Goal: Contribute content: Contribute content

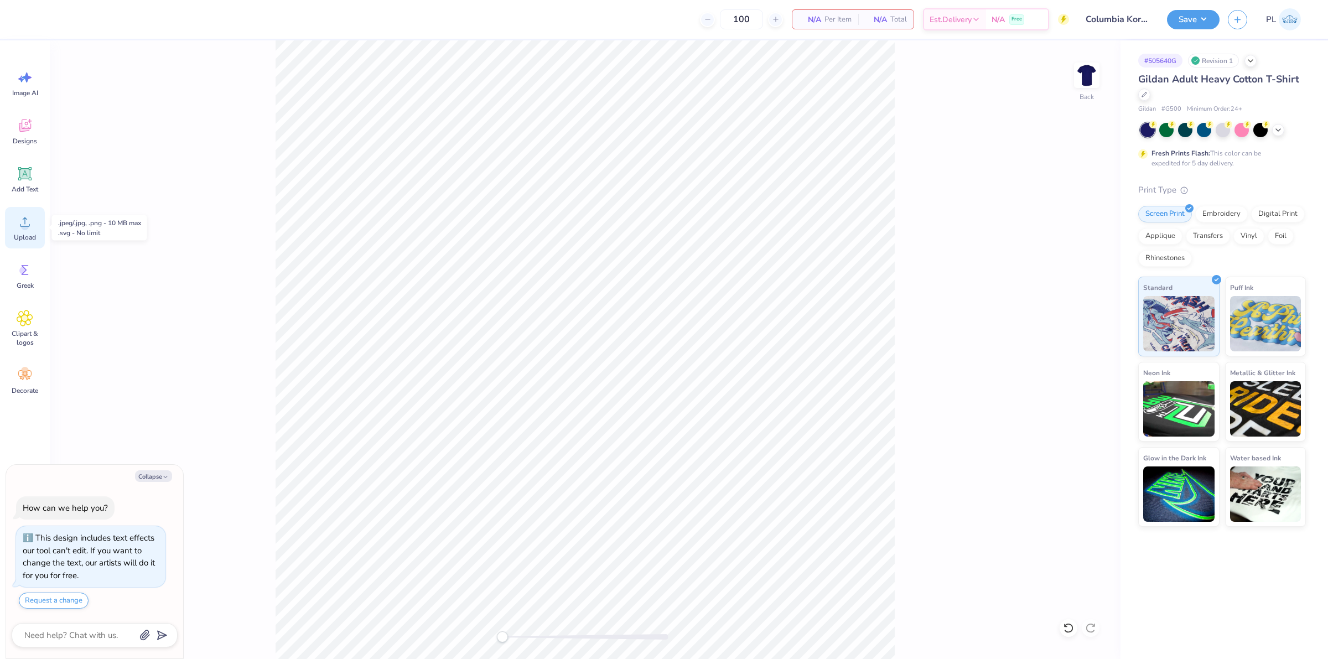
click at [17, 229] on icon at bounding box center [25, 222] width 17 height 17
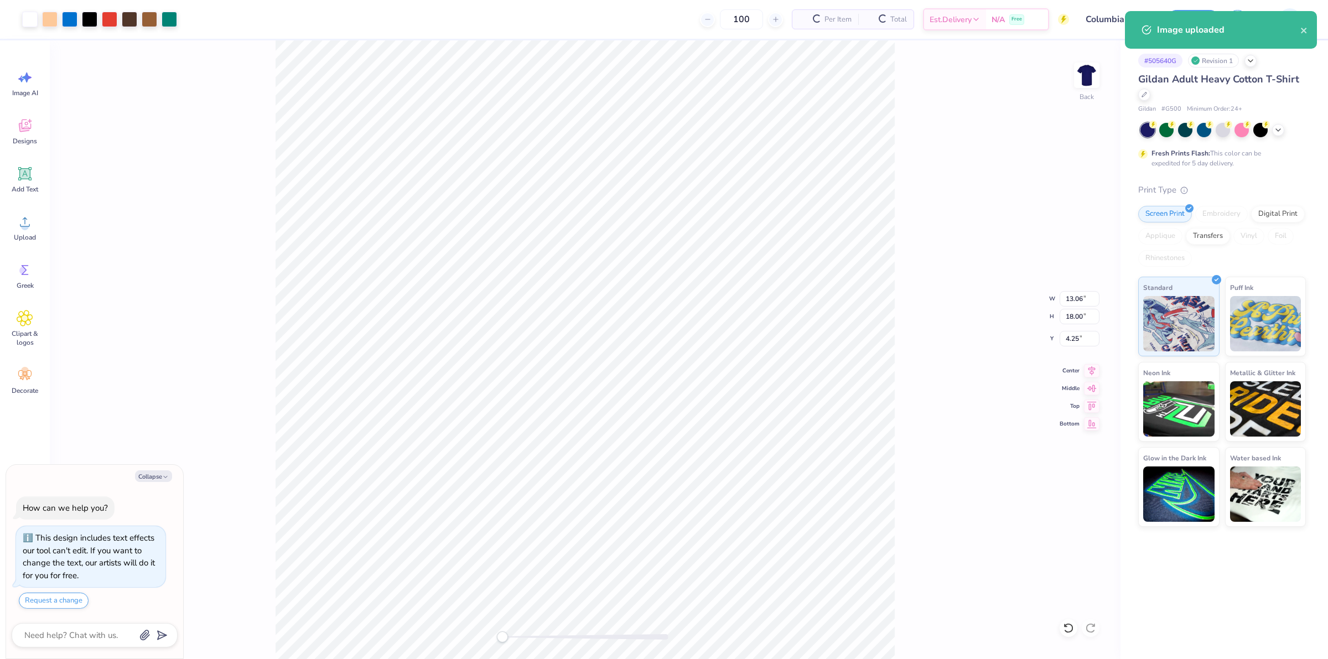
type textarea "x"
drag, startPoint x: 1061, startPoint y: 297, endPoint x: 1084, endPoint y: 297, distance: 22.7
click at [1084, 297] on input "13.06" at bounding box center [1080, 298] width 40 height 15
drag, startPoint x: 1067, startPoint y: 318, endPoint x: 1083, endPoint y: 315, distance: 16.3
click at [1083, 315] on input "18.00" at bounding box center [1080, 316] width 40 height 15
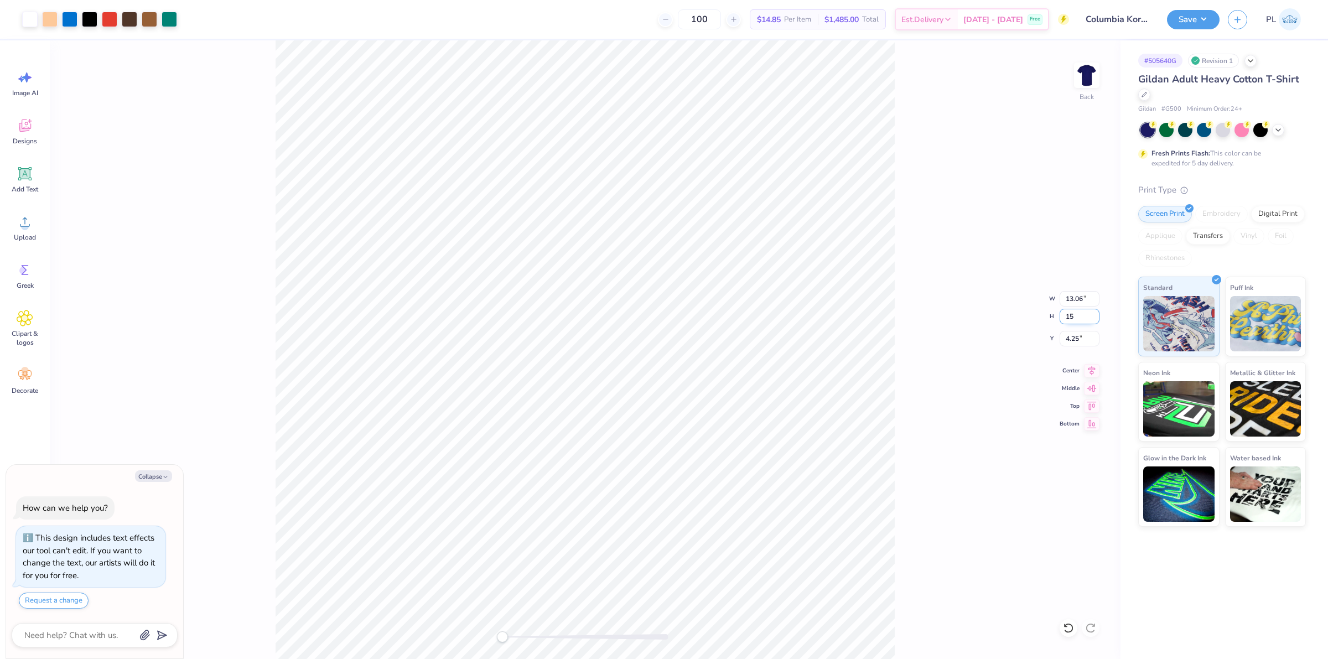
type input "15"
type textarea "x"
drag, startPoint x: 1063, startPoint y: 342, endPoint x: 1086, endPoint y: 342, distance: 22.7
click at [1086, 342] on input "4.25" at bounding box center [1080, 338] width 40 height 15
drag, startPoint x: 1071, startPoint y: 299, endPoint x: 1083, endPoint y: 297, distance: 11.8
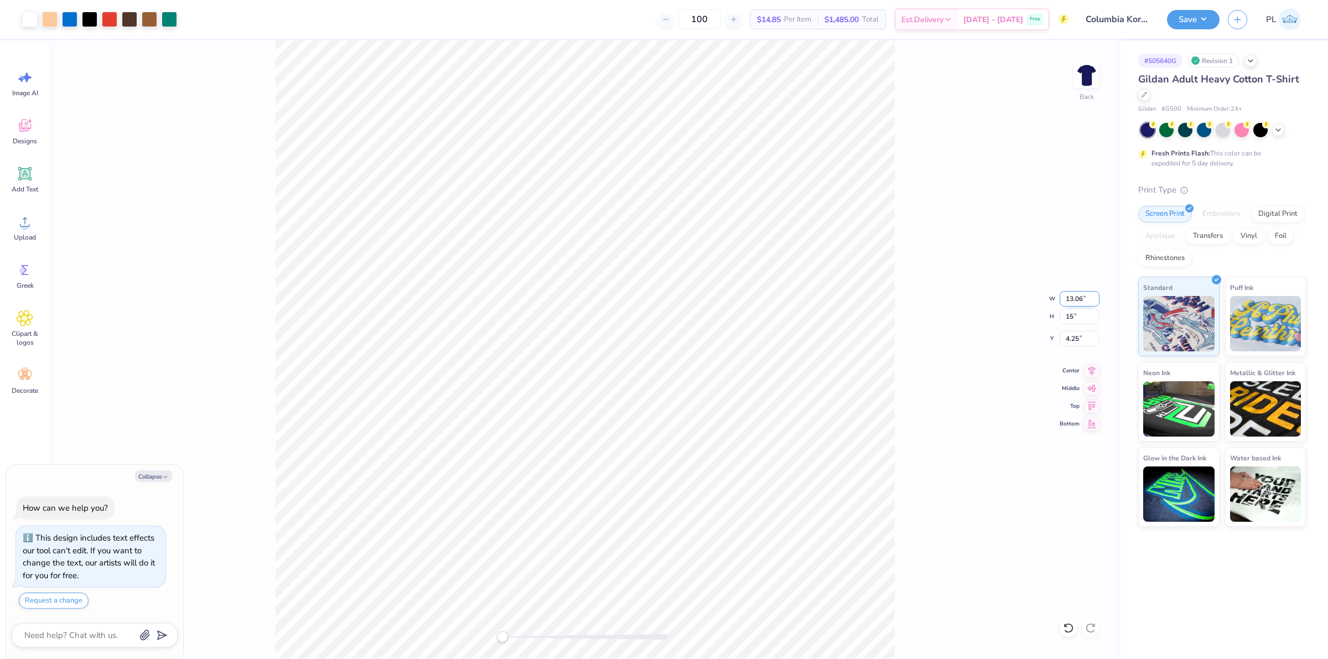
click at [1083, 297] on input "13.06" at bounding box center [1080, 298] width 40 height 15
type input "12.5"
type textarea "x"
drag, startPoint x: 1060, startPoint y: 316, endPoint x: 1088, endPoint y: 314, distance: 28.3
click at [1088, 314] on input "11.45" at bounding box center [1080, 316] width 40 height 15
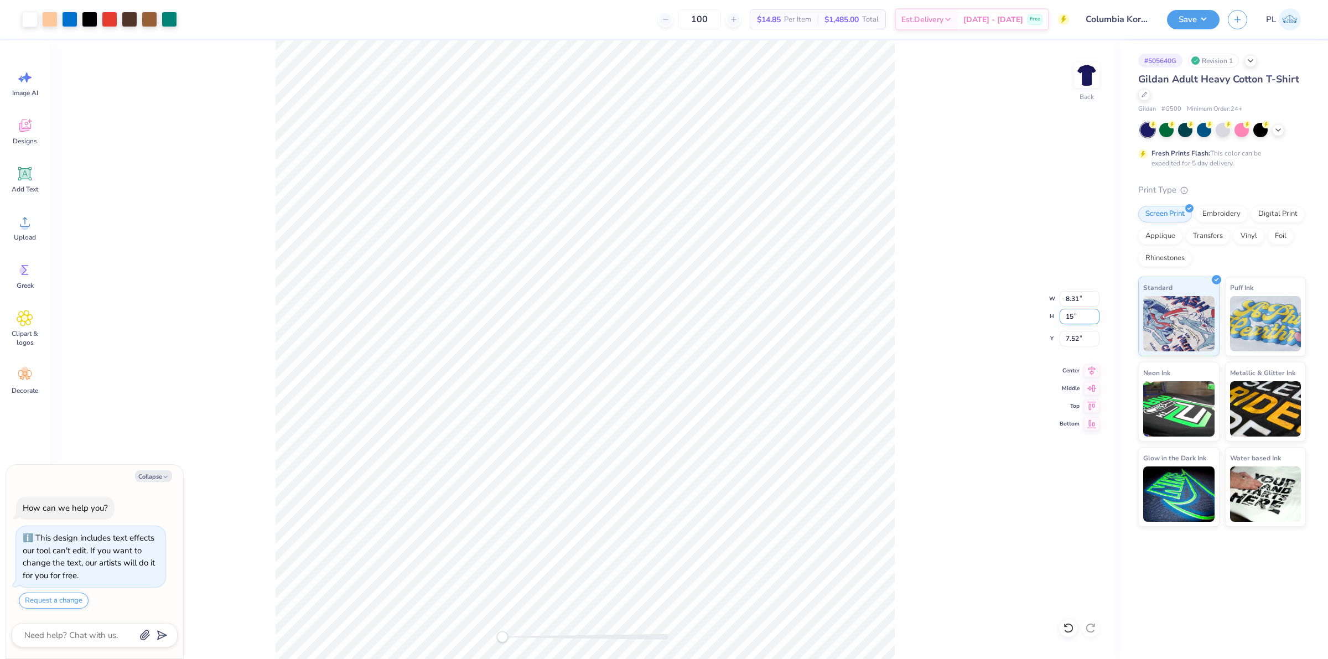
type input "15"
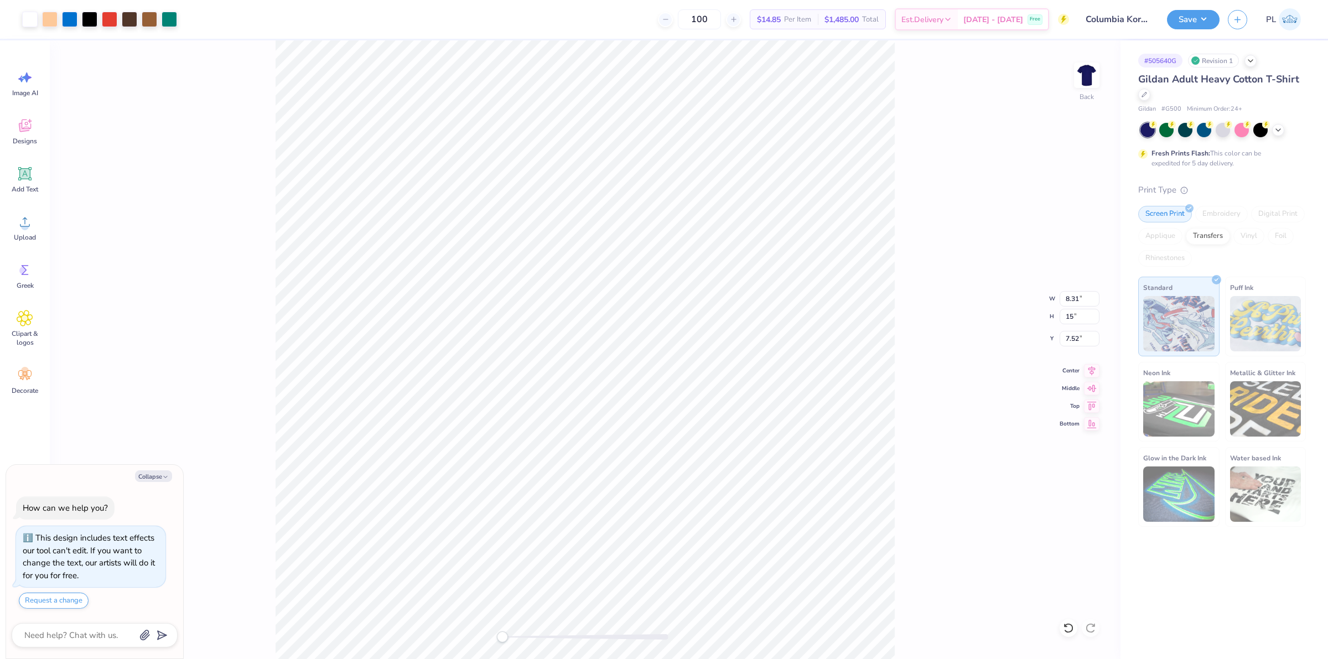
click at [911, 388] on div "Back W 8.31 8.31 " H 15 15 " Y 7.52 7.52 " Center Middle Top Bottom" at bounding box center [585, 349] width 1071 height 619
type textarea "x"
drag, startPoint x: 1064, startPoint y: 317, endPoint x: 1085, endPoint y: 316, distance: 21.0
click at [1085, 316] on input "19.65" at bounding box center [1080, 316] width 40 height 15
type input "15"
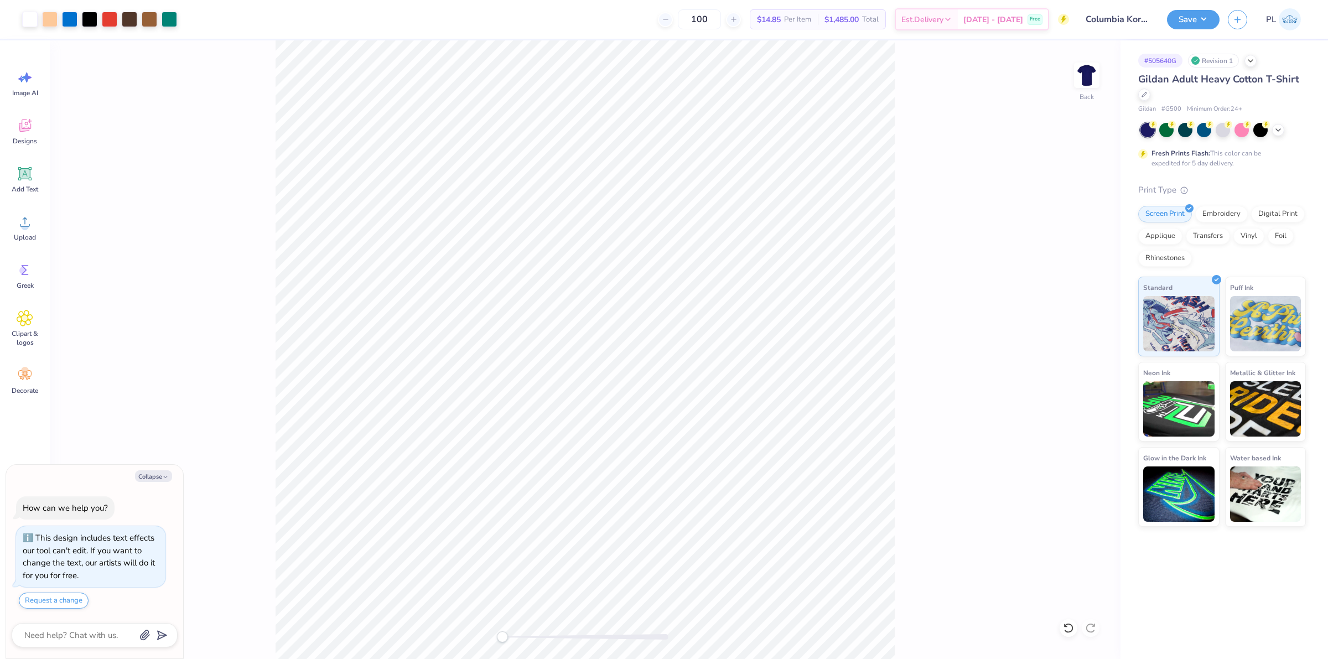
type textarea "x"
drag, startPoint x: 1065, startPoint y: 341, endPoint x: 1081, endPoint y: 338, distance: 15.7
click at [1081, 338] on input "7.52" at bounding box center [1080, 338] width 40 height 15
type input "3"
type textarea "x"
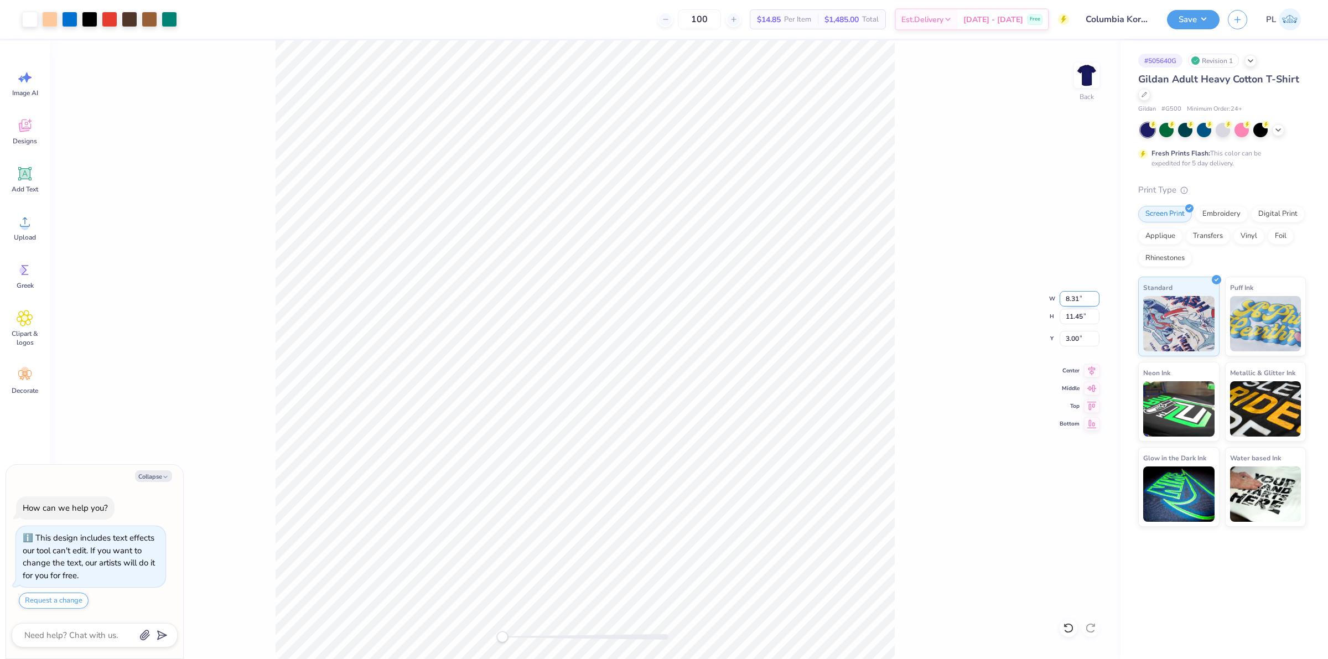
drag, startPoint x: 1064, startPoint y: 294, endPoint x: 1083, endPoint y: 291, distance: 19.0
click at [1085, 292] on input "8.31" at bounding box center [1080, 298] width 40 height 15
type input "10"
click at [926, 367] on div "Back W 10.88 10.88 " H 15.00 15.00 " Y 1.23 1.23 " Center Middle Top Bottom" at bounding box center [585, 349] width 1071 height 619
type textarea "x"
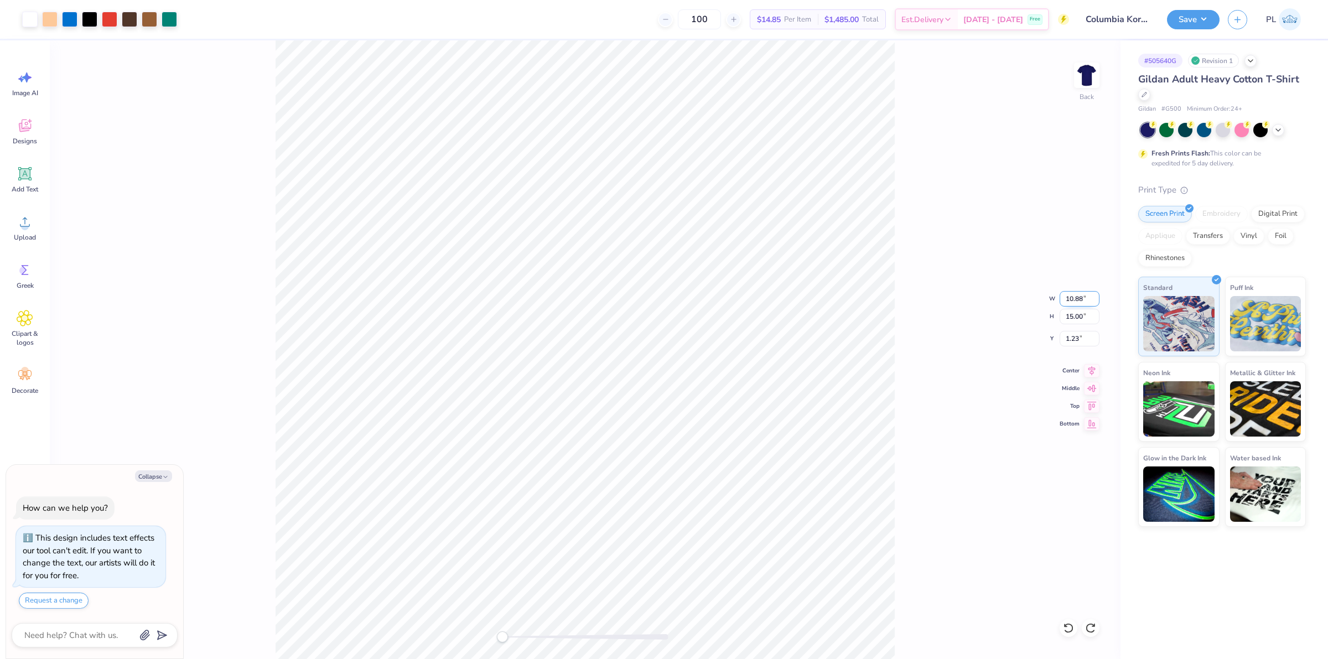
click at [1081, 297] on input "10.88" at bounding box center [1080, 298] width 40 height 15
type input "10.00"
click at [970, 327] on div "Back W 10.00 10.00 " H 15.00 15.00 " Y 1.23 1.23 " Center Middle Top Bottom" at bounding box center [585, 349] width 1071 height 619
type textarea "x"
click at [1096, 294] on input "9.2" at bounding box center [1080, 298] width 40 height 15
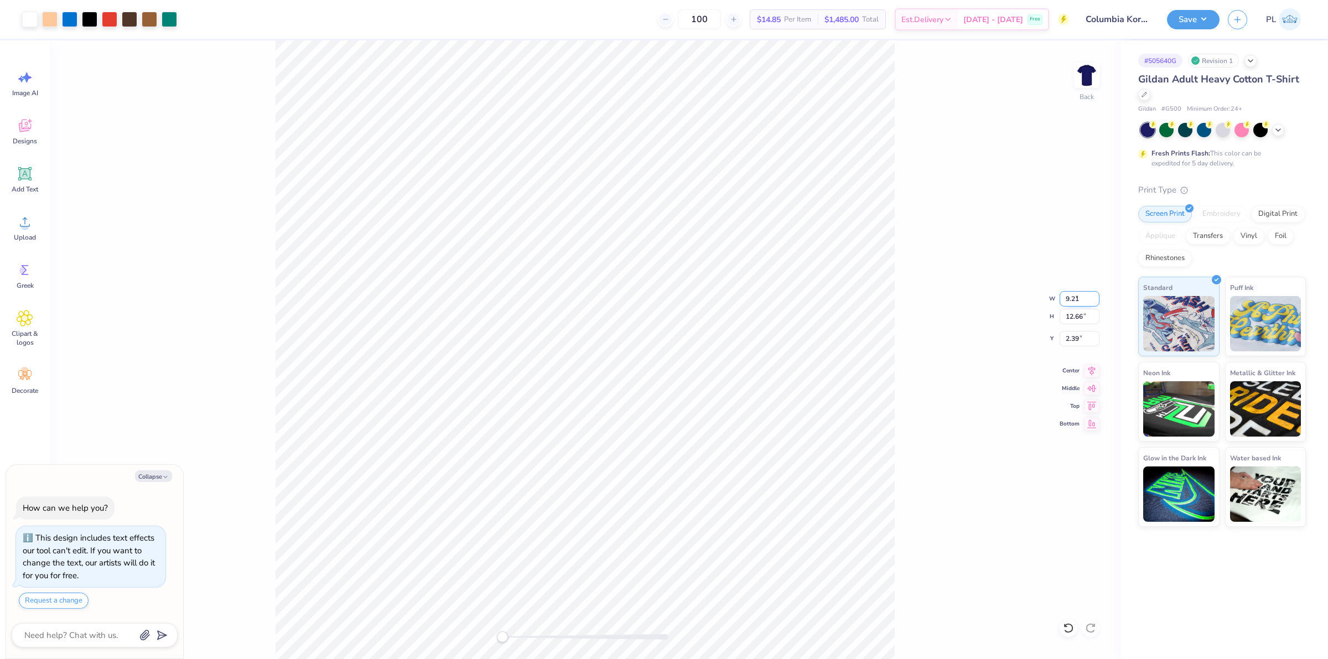
click at [1096, 294] on input "9.21" at bounding box center [1080, 298] width 40 height 15
click at [1096, 294] on input "9.22" at bounding box center [1080, 298] width 40 height 15
click at [1096, 294] on input "9.23" at bounding box center [1080, 298] width 40 height 15
click at [1096, 294] on input "9.43" at bounding box center [1080, 298] width 40 height 15
type input "9.44"
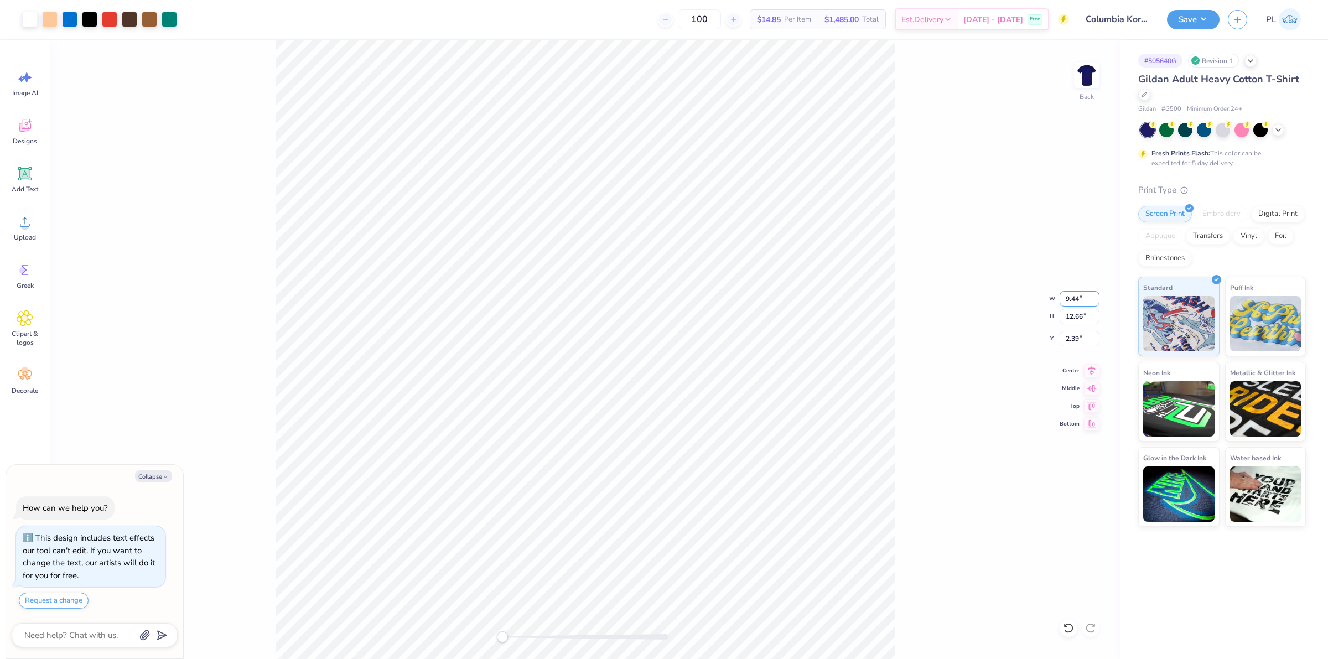
click at [1098, 294] on input "9.44" at bounding box center [1080, 298] width 40 height 15
click at [917, 350] on div "Back W 9.44 9.44 " H 12.66 12.66 " Y 2.39 2.39 " Center Middle Top Bottom" at bounding box center [585, 349] width 1071 height 619
type textarea "x"
click at [1093, 294] on input "9.77" at bounding box center [1080, 298] width 40 height 15
click at [1093, 294] on input "9.78" at bounding box center [1080, 298] width 40 height 15
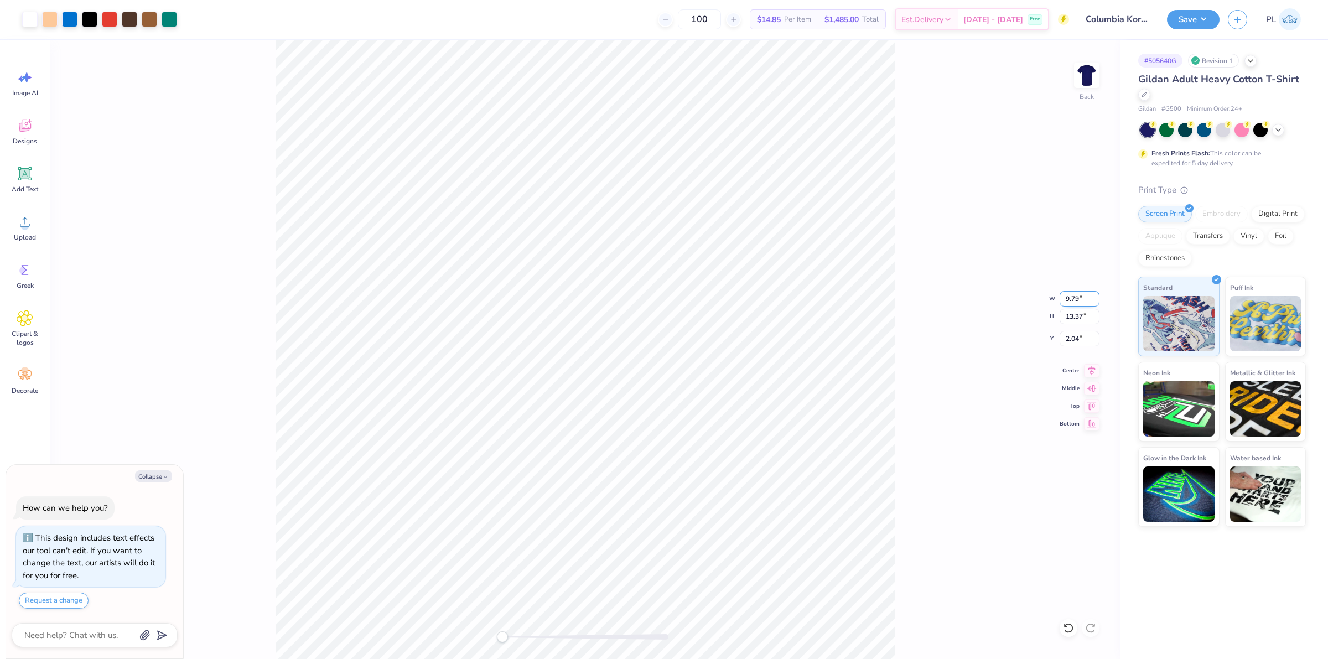
click at [1093, 294] on input "9.79" at bounding box center [1080, 298] width 40 height 15
click at [1093, 294] on input "9.8" at bounding box center [1080, 298] width 40 height 15
click at [1093, 294] on input "9.81" at bounding box center [1080, 298] width 40 height 15
click at [1093, 294] on input "9.89" at bounding box center [1080, 298] width 40 height 15
click at [1093, 294] on input "9.9" at bounding box center [1080, 298] width 40 height 15
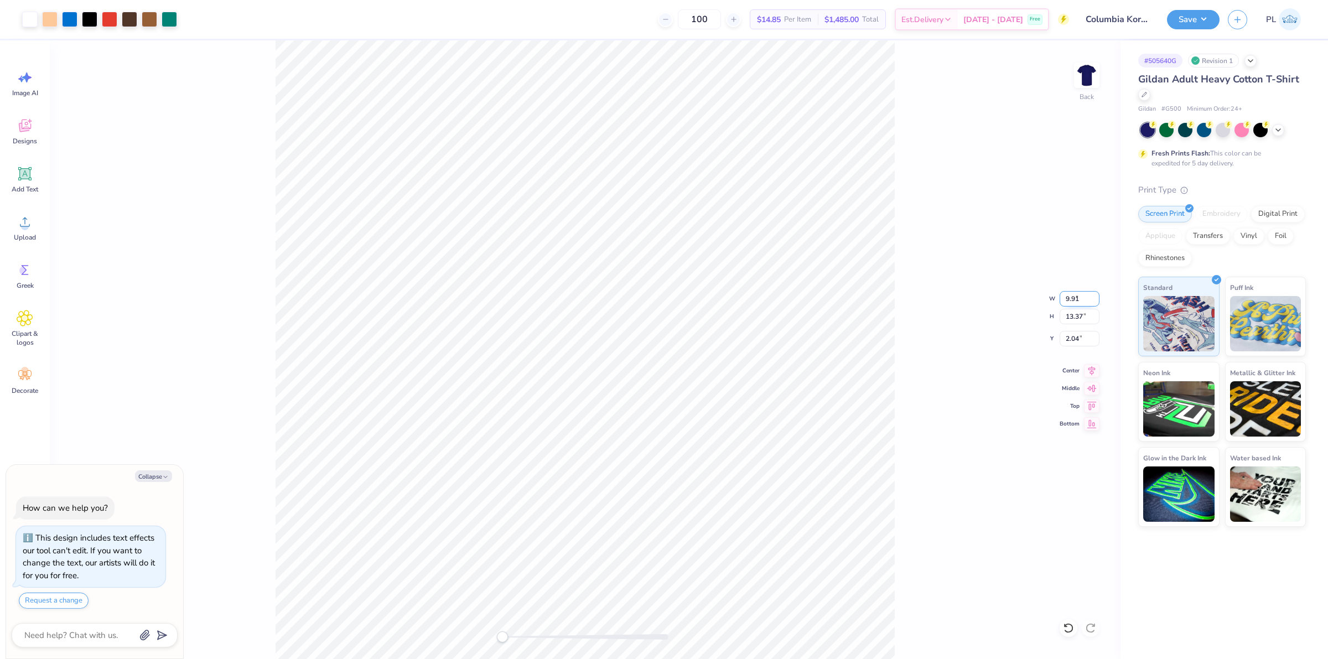
click at [1093, 294] on input "9.91" at bounding box center [1080, 298] width 40 height 15
click at [1093, 294] on input "9.92" at bounding box center [1080, 298] width 40 height 15
click at [1093, 294] on input "9.93" at bounding box center [1080, 298] width 40 height 15
click at [1093, 294] on input "9.94" at bounding box center [1080, 298] width 40 height 15
click at [1093, 294] on input "9.95" at bounding box center [1080, 298] width 40 height 15
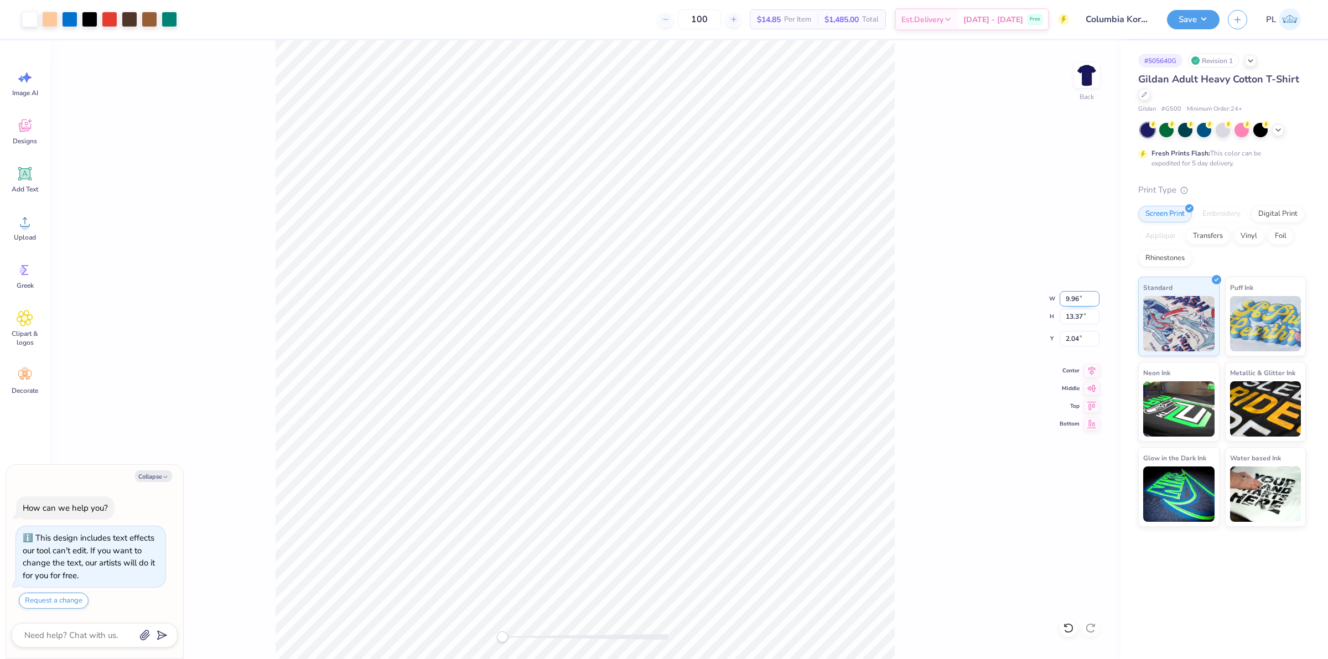
click at [1093, 294] on input "9.96" at bounding box center [1080, 298] width 40 height 15
click at [1093, 294] on input "9.97" at bounding box center [1080, 298] width 40 height 15
click at [1094, 294] on input "9.98" at bounding box center [1080, 298] width 40 height 15
click at [1094, 294] on input "9.99" at bounding box center [1080, 298] width 40 height 15
type input "10"
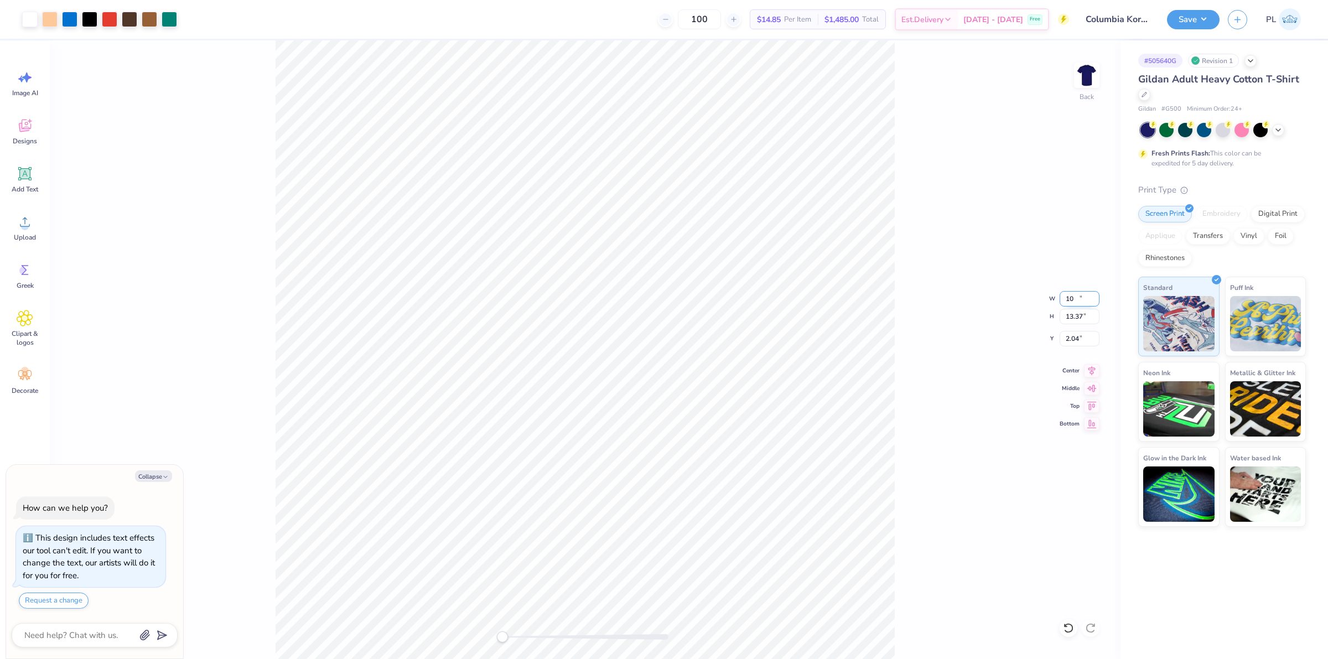
click at [1094, 294] on input "10" at bounding box center [1080, 298] width 40 height 15
click at [919, 369] on div "Back W 10 10 " H 13.37 13.37 " Y 2.04 2.04 " Center Middle Top Bottom" at bounding box center [585, 349] width 1071 height 619
type textarea "x"
click at [1081, 294] on input "10.31" at bounding box center [1080, 298] width 40 height 15
type input "10"
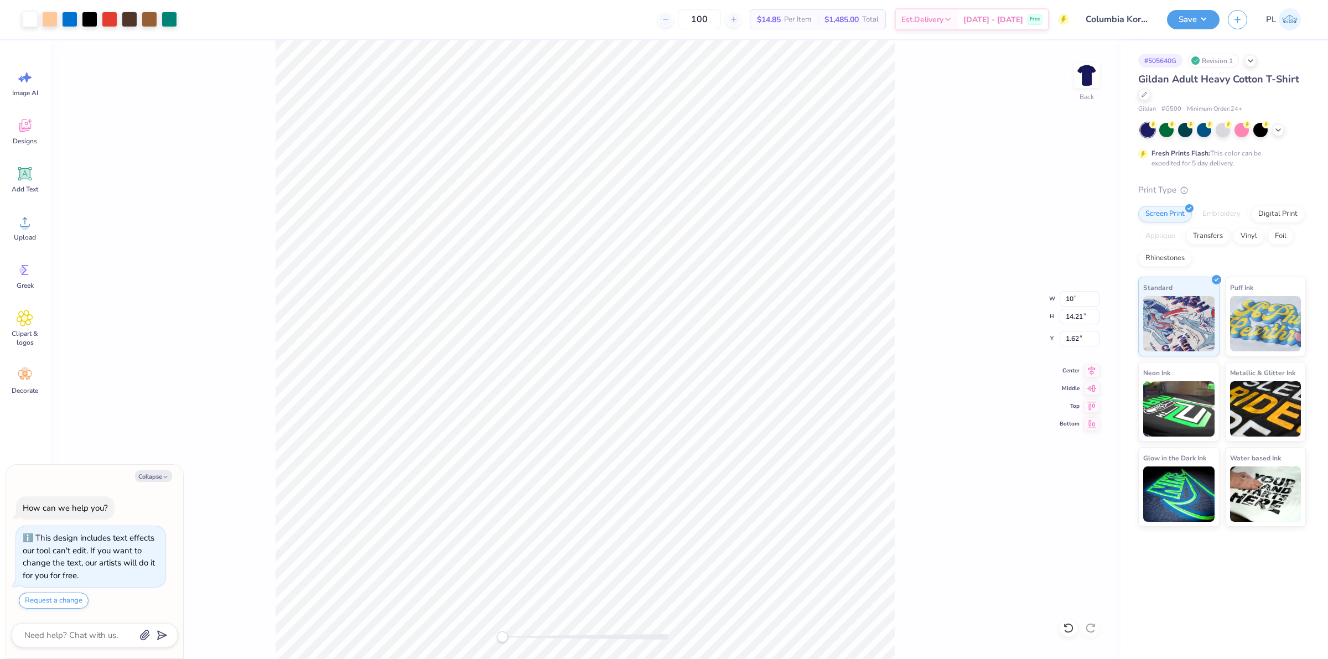
click at [903, 321] on div "Back W 10 10 " H 14.21 14.21 " Y 1.62 1.62 " Center Middle Top Bottom" at bounding box center [585, 349] width 1071 height 619
type textarea "x"
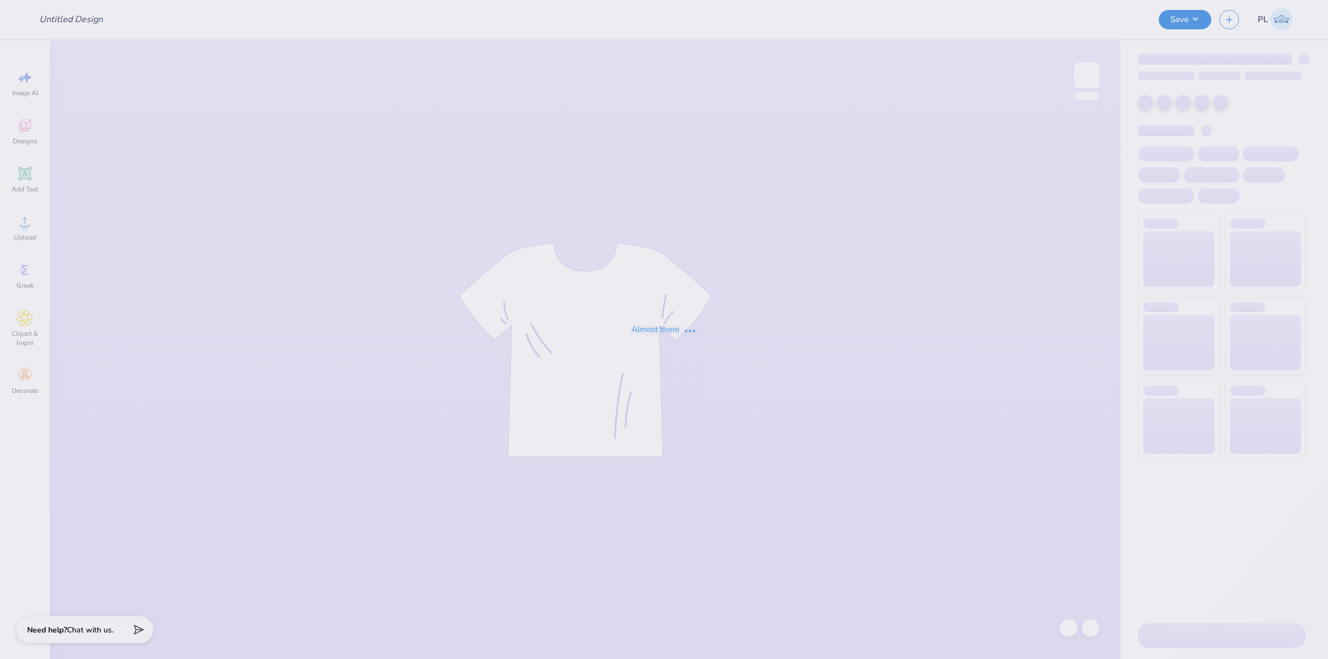
type input "Columbia Korean Festival Merch!"
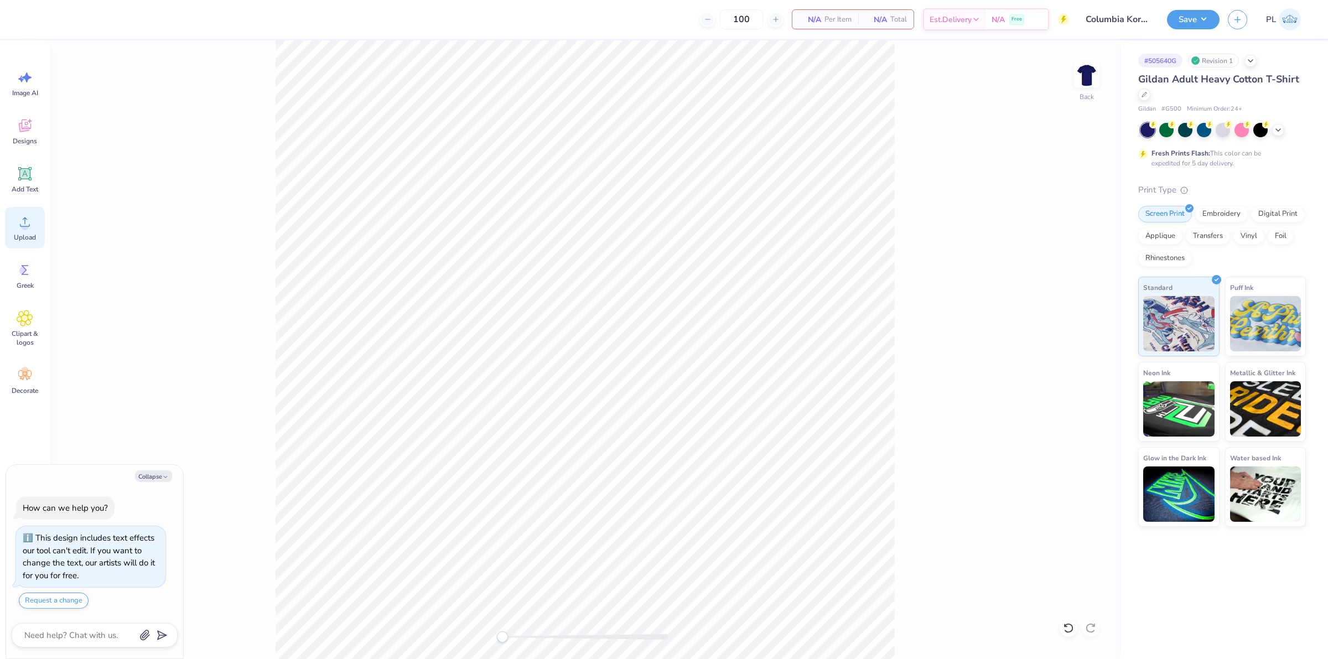
click at [19, 231] on div "Upload" at bounding box center [25, 228] width 40 height 42
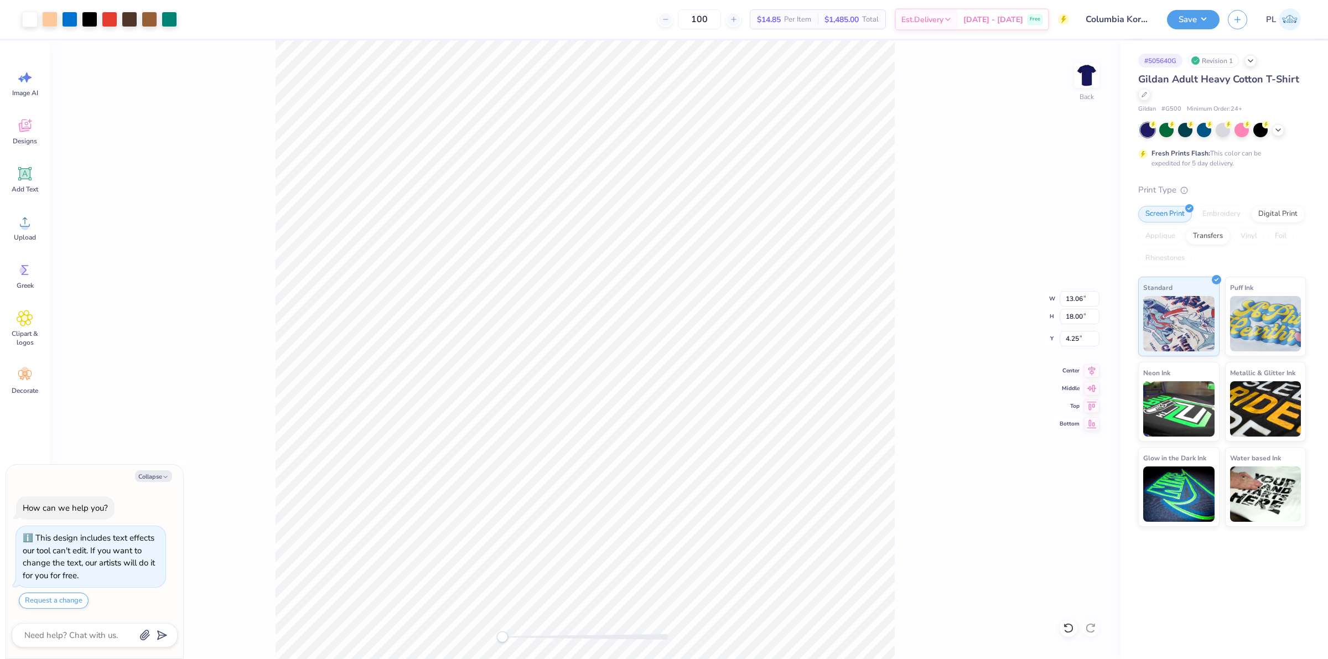
click at [918, 338] on div "Back W 13.06 13.06 " H 18.00 18.00 " Y 4.25 4.25 " Center Middle Top Bottom" at bounding box center [585, 349] width 1071 height 619
type textarea "x"
drag, startPoint x: 1063, startPoint y: 319, endPoint x: 1086, endPoint y: 312, distance: 24.5
click at [1086, 312] on input "18.00" at bounding box center [1080, 316] width 40 height 15
type input "15"
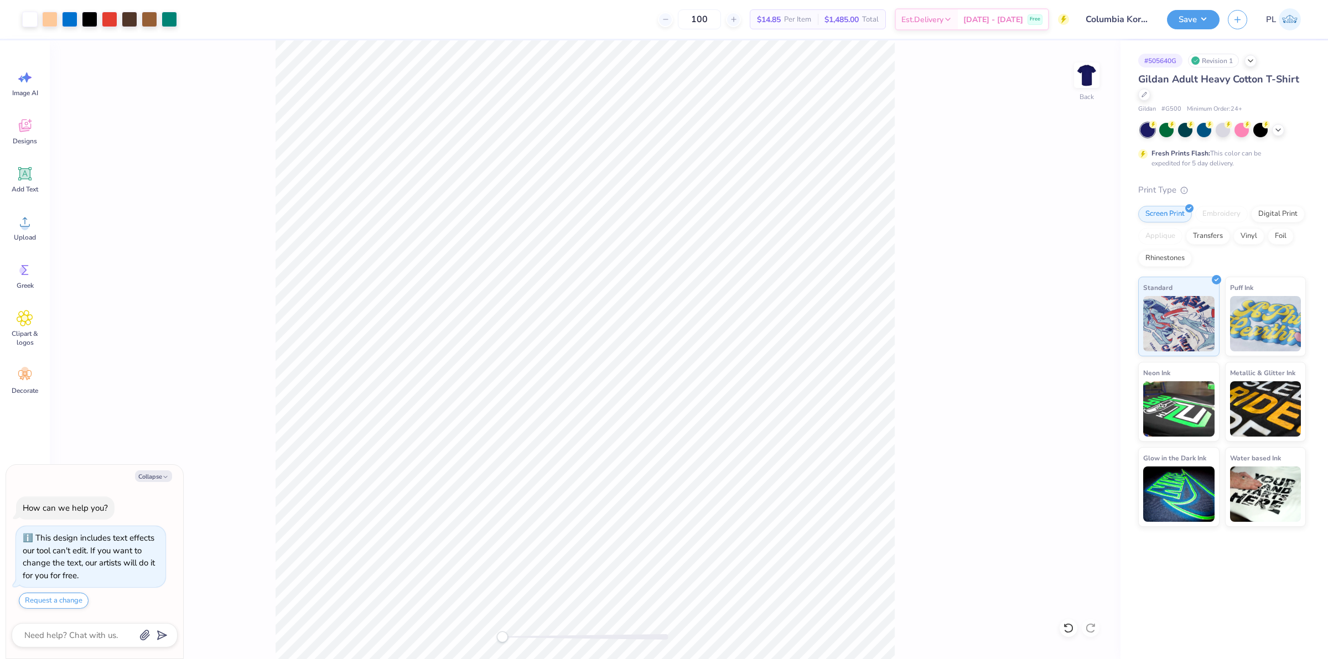
type textarea "x"
drag, startPoint x: 1063, startPoint y: 341, endPoint x: 1081, endPoint y: 335, distance: 19.1
click at [1081, 335] on input "7.00" at bounding box center [1080, 338] width 40 height 15
type input "3"
click at [904, 383] on div "Back W 9.07 9.07 " H 12.50 12.50 " Y 3 3 " Center Middle Top Bottom" at bounding box center [585, 349] width 1071 height 619
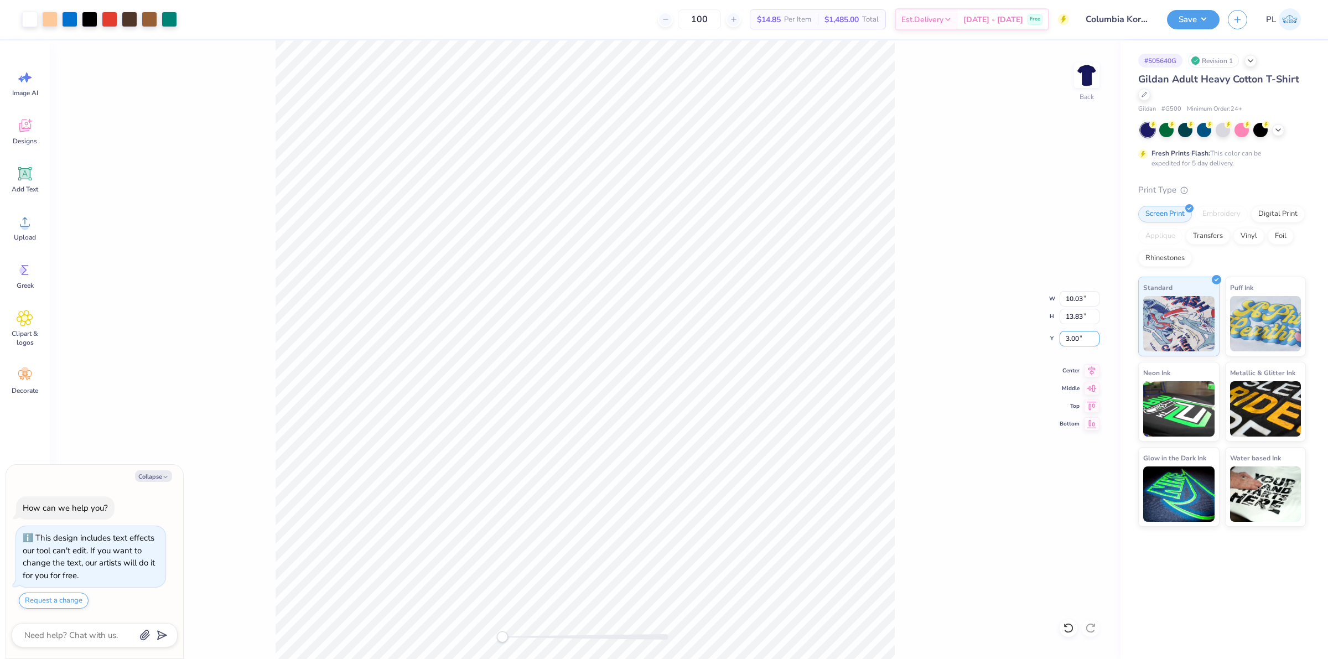
drag, startPoint x: 1064, startPoint y: 344, endPoint x: 1001, endPoint y: 340, distance: 63.7
click at [1001, 340] on div "Back W 10.03 10.03 " H 13.83 13.83 " Y 3.00 3.00 " Center Middle Top Bottom" at bounding box center [585, 349] width 1071 height 619
click at [1191, 18] on button "Save" at bounding box center [1193, 17] width 53 height 19
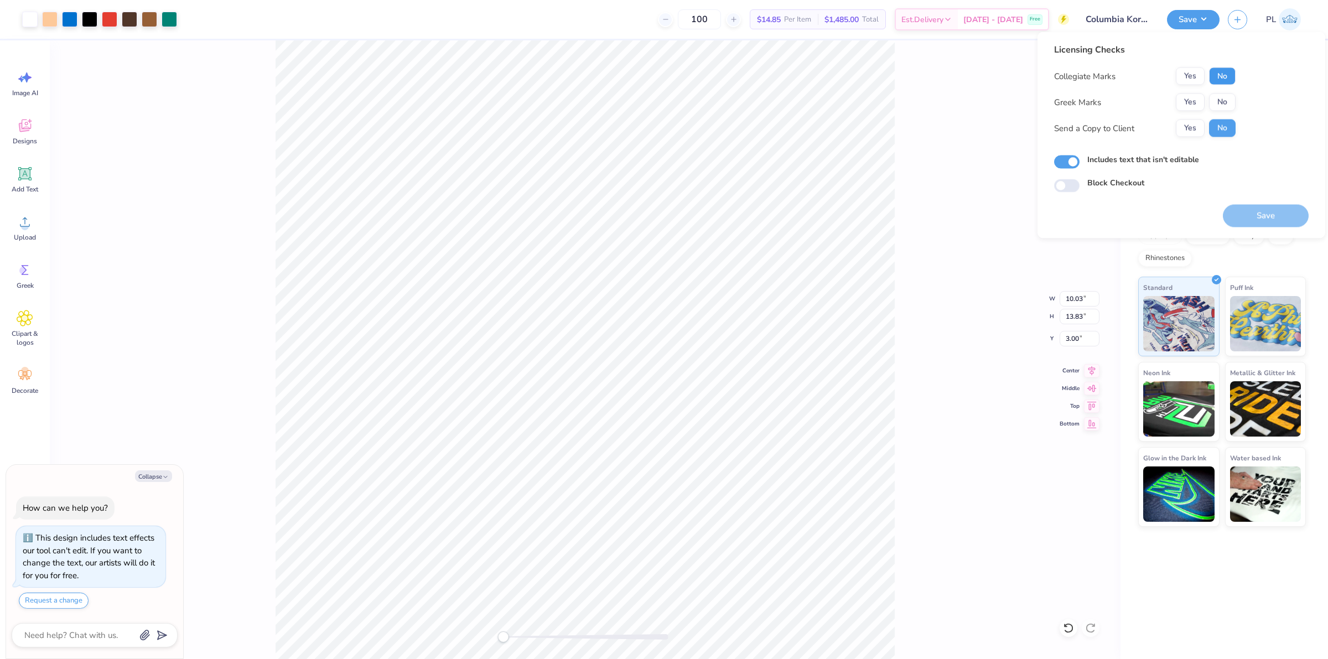
click at [1229, 74] on button "No" at bounding box center [1222, 77] width 27 height 18
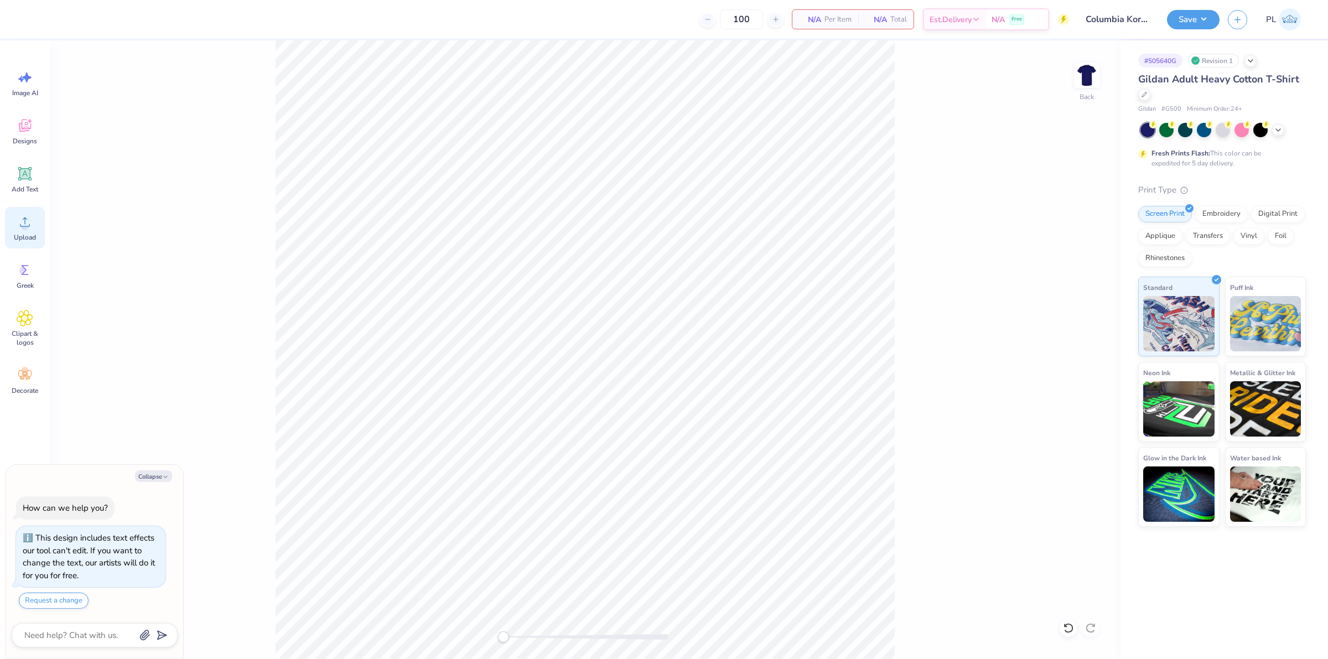
click at [17, 233] on span "Upload" at bounding box center [25, 237] width 22 height 9
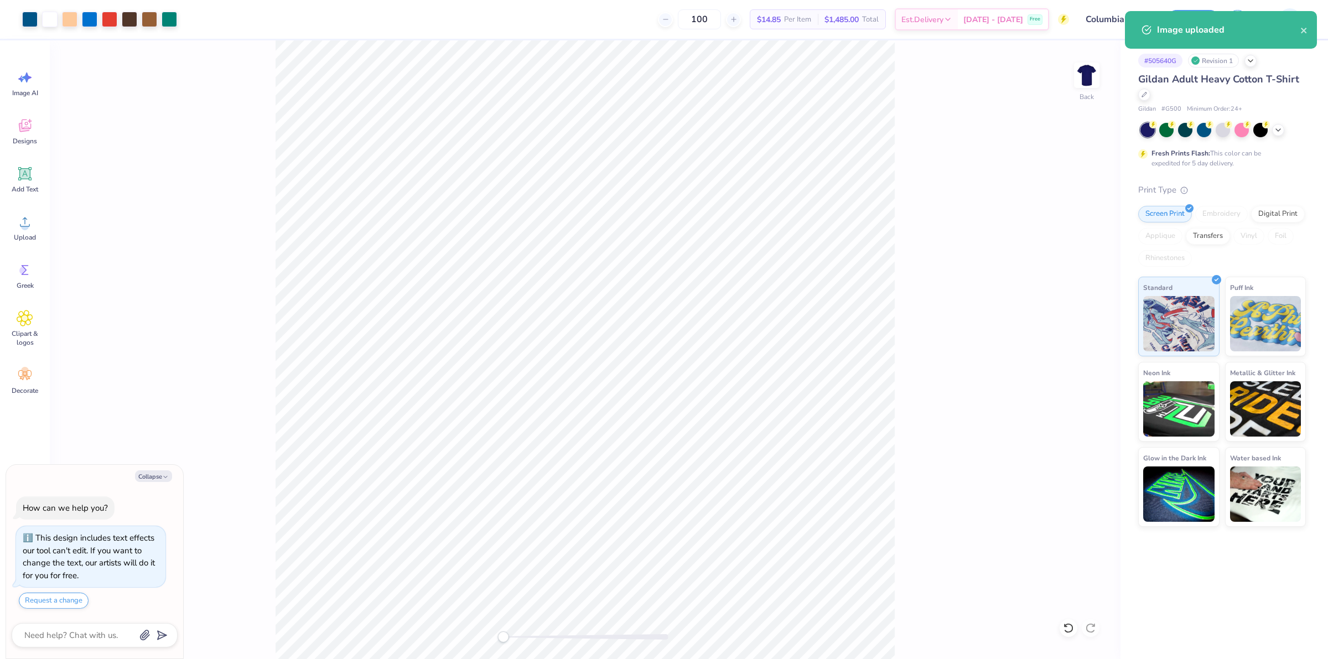
type textarea "x"
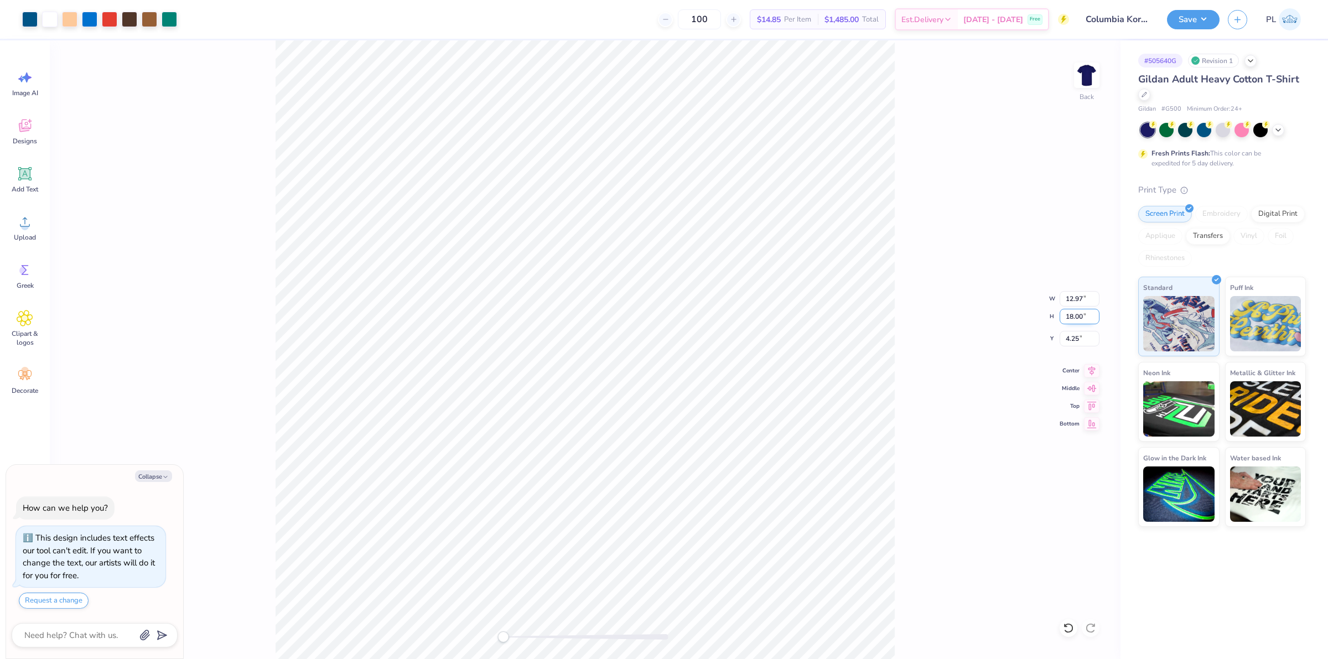
drag, startPoint x: 1064, startPoint y: 319, endPoint x: 1084, endPoint y: 316, distance: 20.2
click at [1084, 316] on input "18.00" at bounding box center [1080, 316] width 40 height 15
type input "15"
click at [909, 371] on div "Back W 12.97 12.97 " H 15 15 " Y 4.25 4.25 " Center Middle Top Bottom" at bounding box center [585, 349] width 1071 height 619
click at [1191, 23] on button "Save" at bounding box center [1193, 17] width 53 height 19
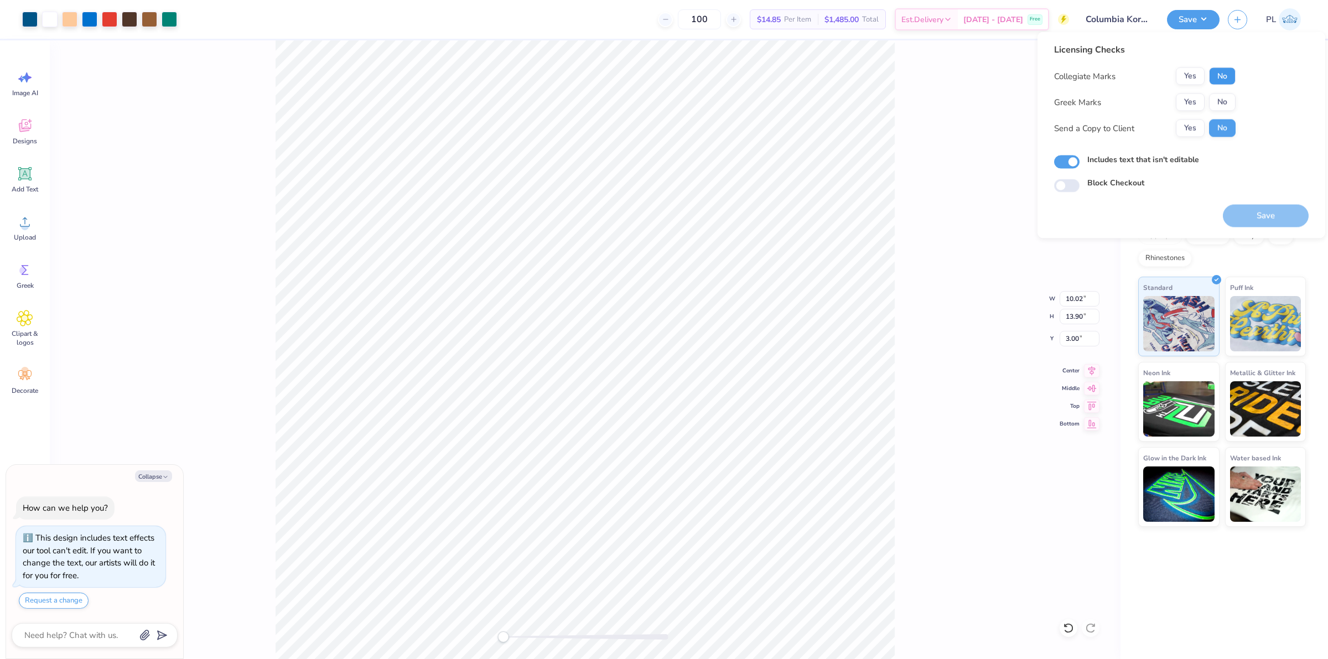
click at [1225, 79] on button "No" at bounding box center [1222, 77] width 27 height 18
click at [1218, 103] on button "No" at bounding box center [1222, 103] width 27 height 18
click at [1251, 218] on button "Save" at bounding box center [1266, 216] width 86 height 23
type textarea "x"
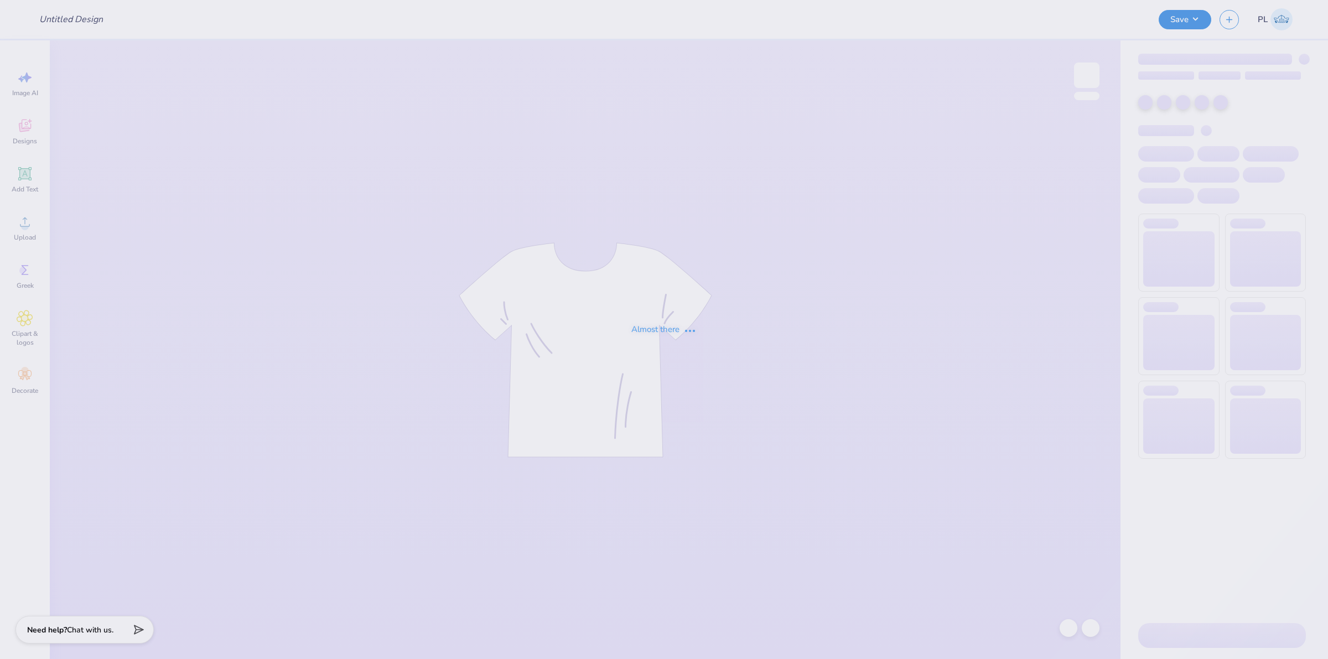
type input "ADPI: Dads Weekend Tank Option 3"
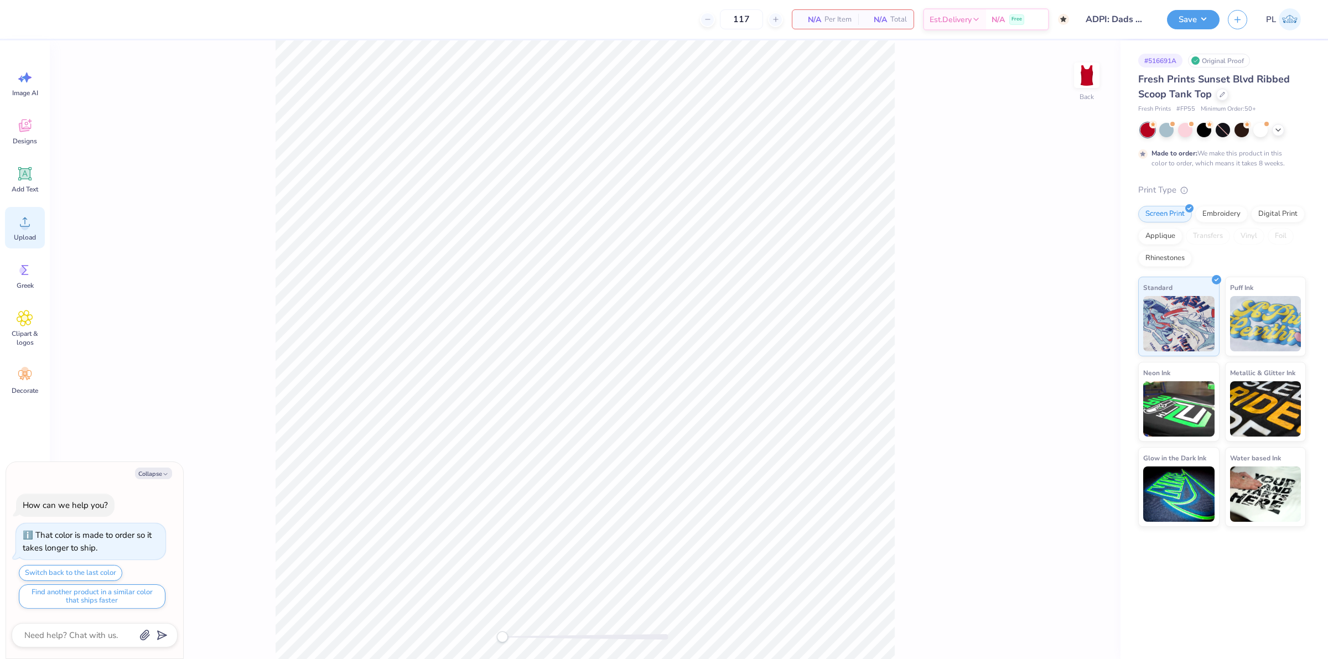
click at [38, 233] on div "Upload" at bounding box center [25, 228] width 40 height 42
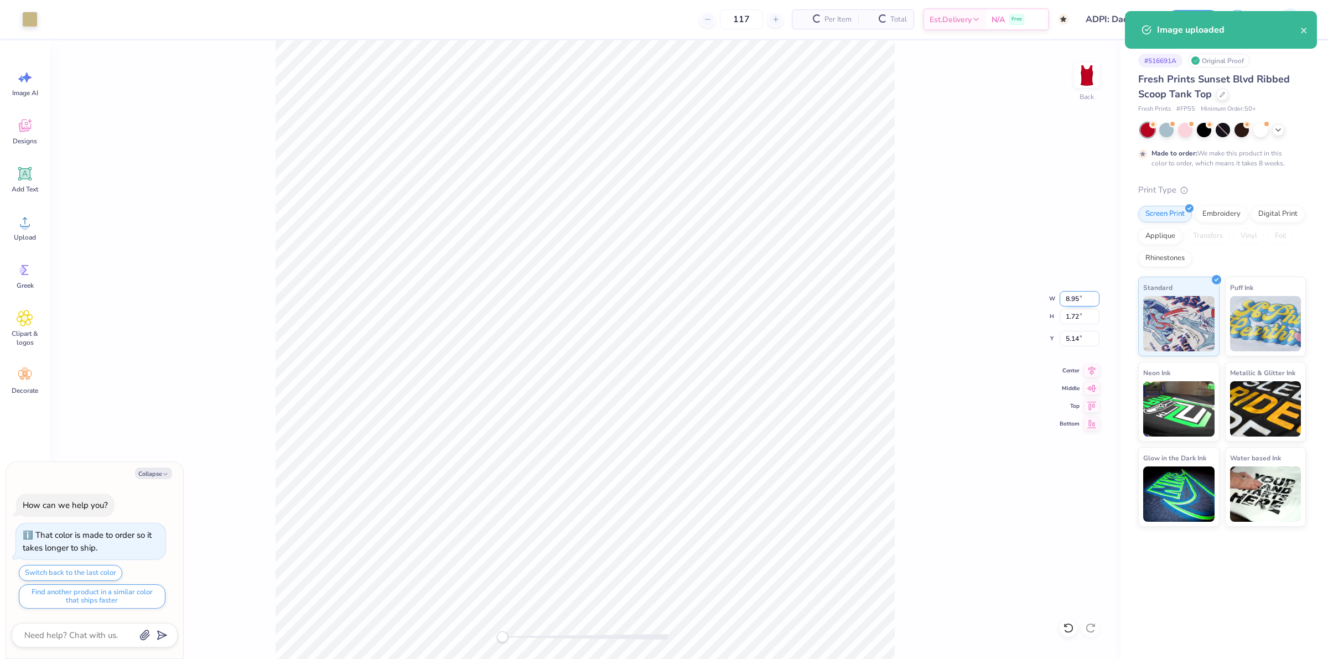
type textarea "x"
drag, startPoint x: 1060, startPoint y: 298, endPoint x: 1080, endPoint y: 292, distance: 20.1
click at [1080, 292] on input "8.95" at bounding box center [1080, 298] width 40 height 15
type input "7"
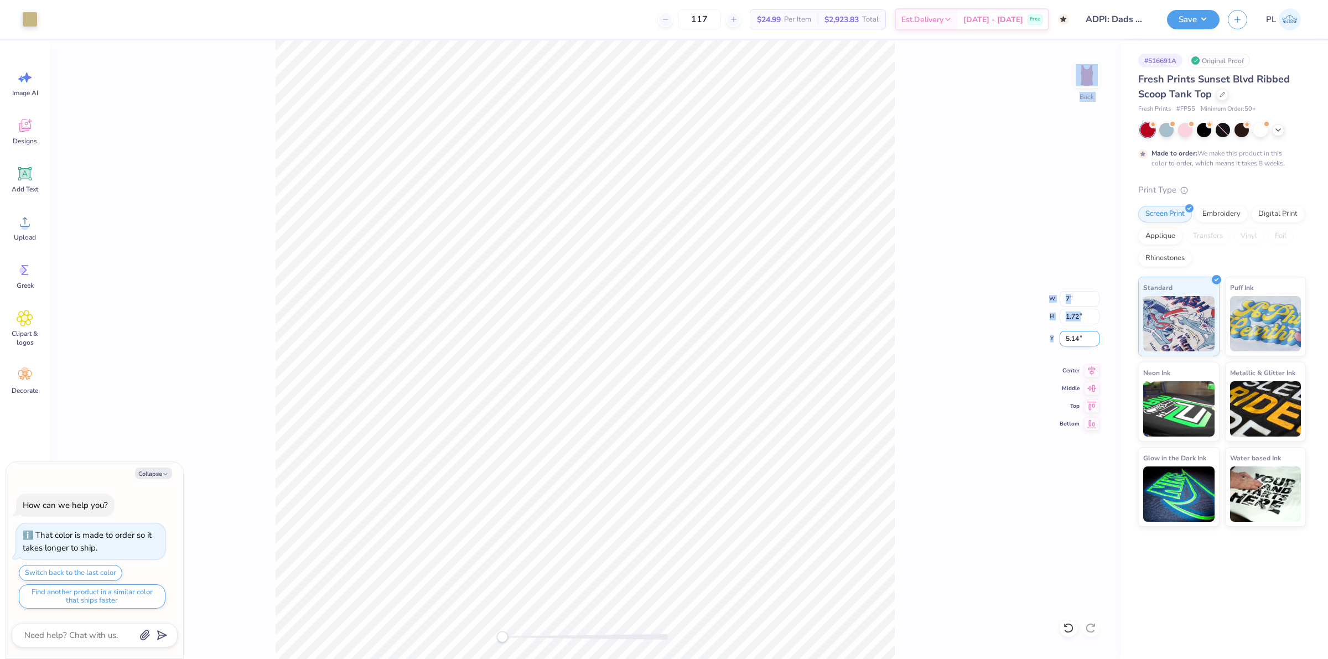
drag, startPoint x: 1060, startPoint y: 339, endPoint x: 1075, endPoint y: 337, distance: 15.1
click at [1075, 337] on div "Back W 7 7 " H 1.72 1.72 " Y 5.14 5.14 " Center Middle Top Bottom" at bounding box center [585, 349] width 1071 height 619
type textarea "x"
drag, startPoint x: 1066, startPoint y: 338, endPoint x: 1083, endPoint y: 335, distance: 16.8
click at [1083, 335] on input "5.47" at bounding box center [1080, 338] width 40 height 15
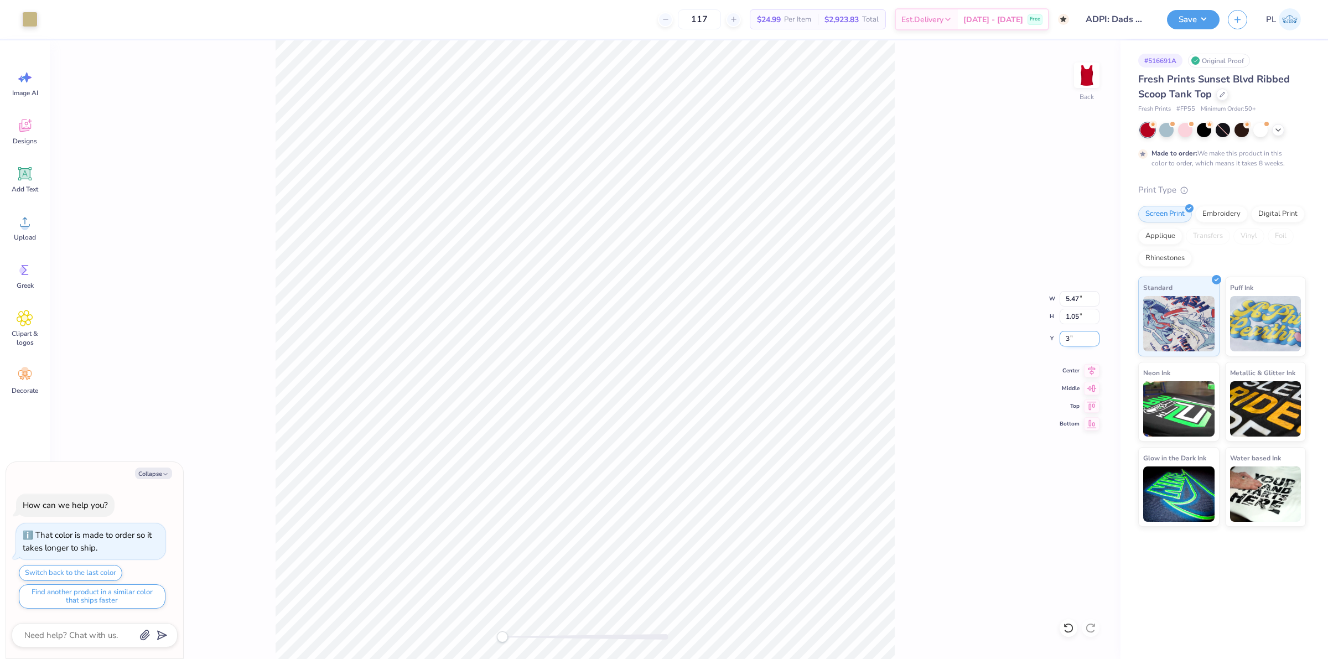
type input "3"
click at [918, 344] on div "Back W 5.47 5.47 " H 1.05 1.05 " Y 3 3 " Center Middle Top Bottom" at bounding box center [585, 349] width 1071 height 619
type textarea "x"
drag, startPoint x: 1083, startPoint y: 299, endPoint x: 1060, endPoint y: 298, distance: 22.7
click at [1060, 298] on input "5.47" at bounding box center [1080, 298] width 40 height 15
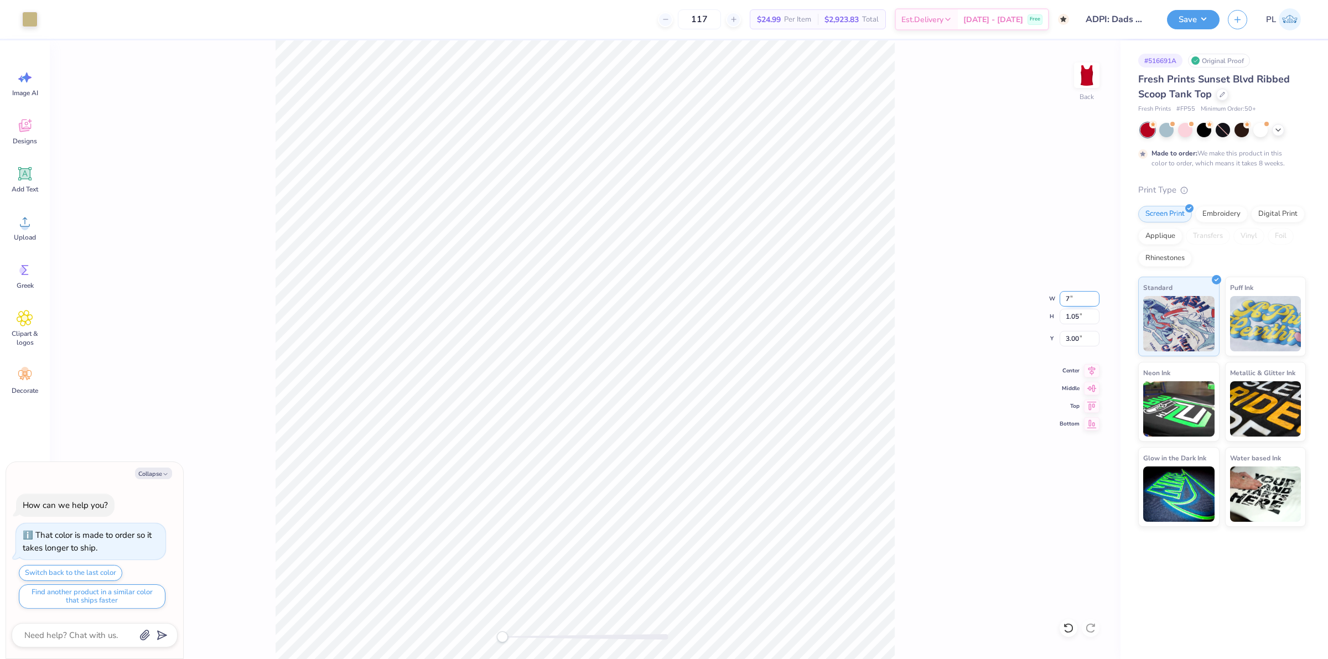
type input "7"
click at [974, 325] on div "Back W 7 7 " H 1.05 1.05 " Y 3.00 3.00 " Center Middle Top Bottom" at bounding box center [585, 349] width 1071 height 619
type textarea "x"
drag, startPoint x: 1065, startPoint y: 297, endPoint x: 1080, endPoint y: 292, distance: 15.8
click at [1080, 292] on input "8.95" at bounding box center [1080, 298] width 40 height 15
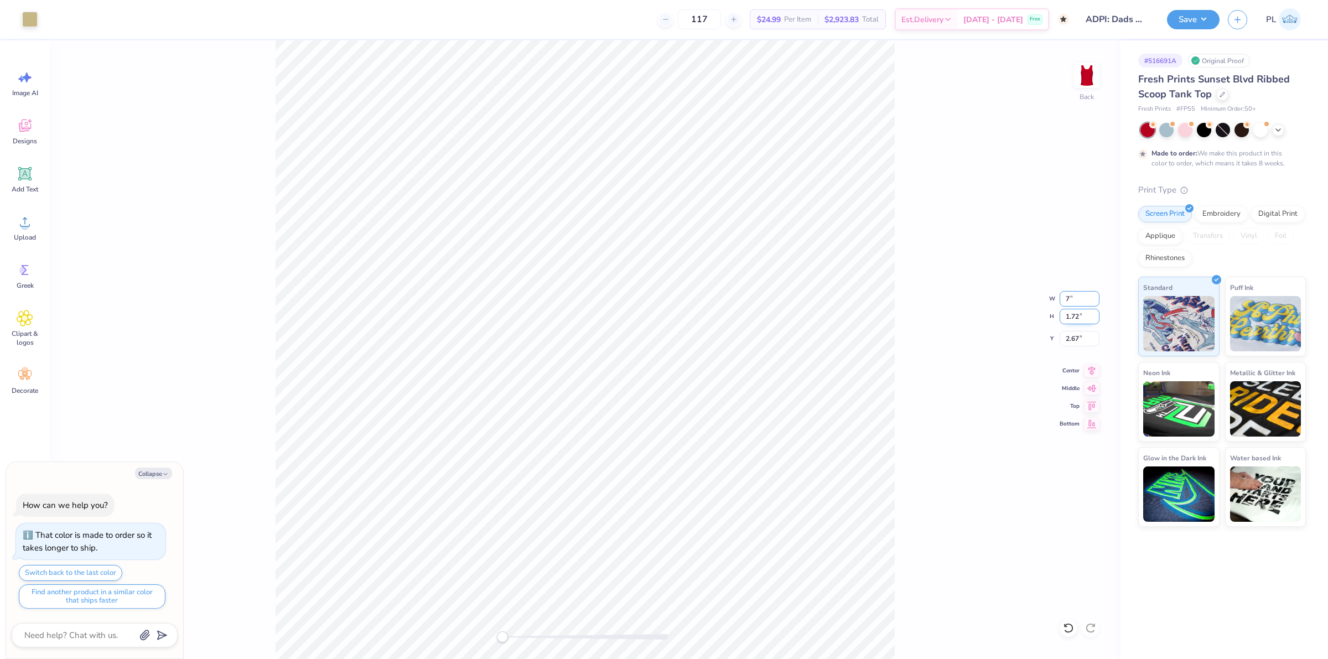
type input "7"
click at [1077, 314] on input "1.72" at bounding box center [1080, 316] width 40 height 15
click at [1014, 327] on div "Back W 7 7 " H 1.72 1.72 " Y 2.67 2.67 " Center Middle Top Bottom" at bounding box center [585, 349] width 1071 height 619
click at [953, 382] on div "Back W 7.00 7.00 " H 1.35 1.35 " Y 3.00 3.00 " Center Middle Top Bottom" at bounding box center [585, 349] width 1071 height 619
type textarea "x"
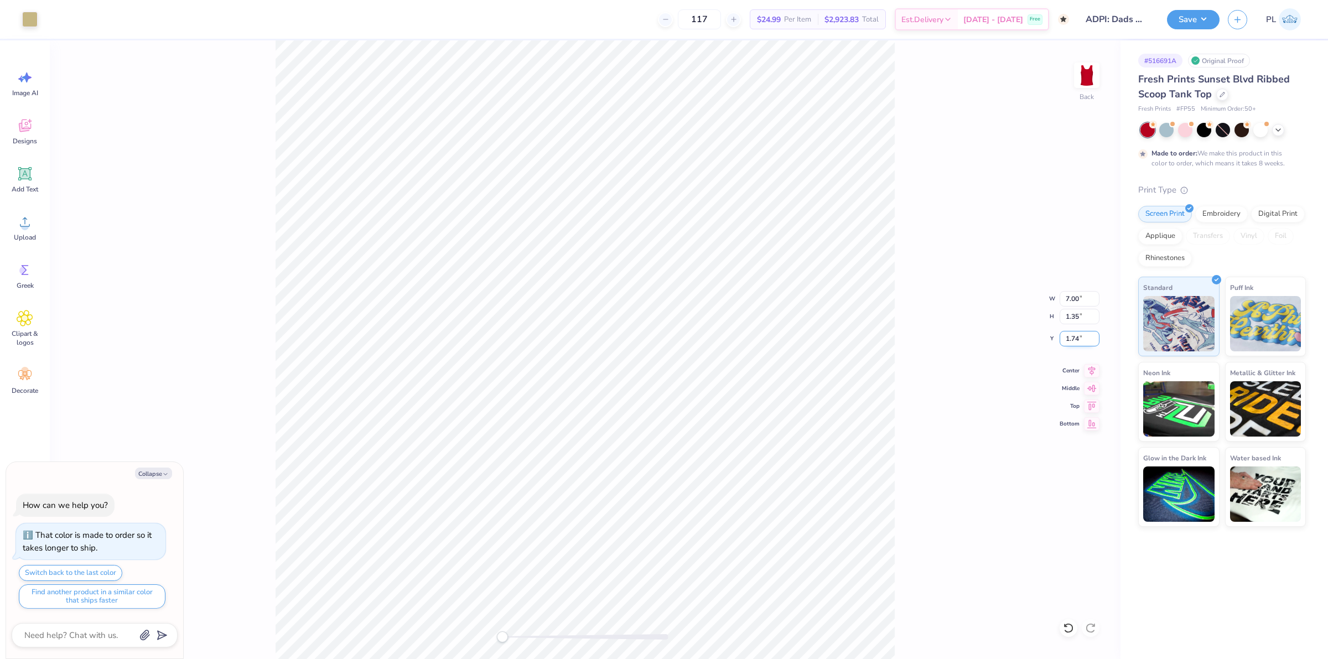
drag, startPoint x: 1078, startPoint y: 336, endPoint x: 1064, endPoint y: 338, distance: 14.6
click at [1064, 338] on input "1.74" at bounding box center [1080, 338] width 40 height 15
type input "3"
click at [963, 422] on div "Back W 7.00 7.00 " H 1.35 1.35 " Y 3 3 " Center Middle Top Bottom" at bounding box center [585, 349] width 1071 height 619
type textarea "x"
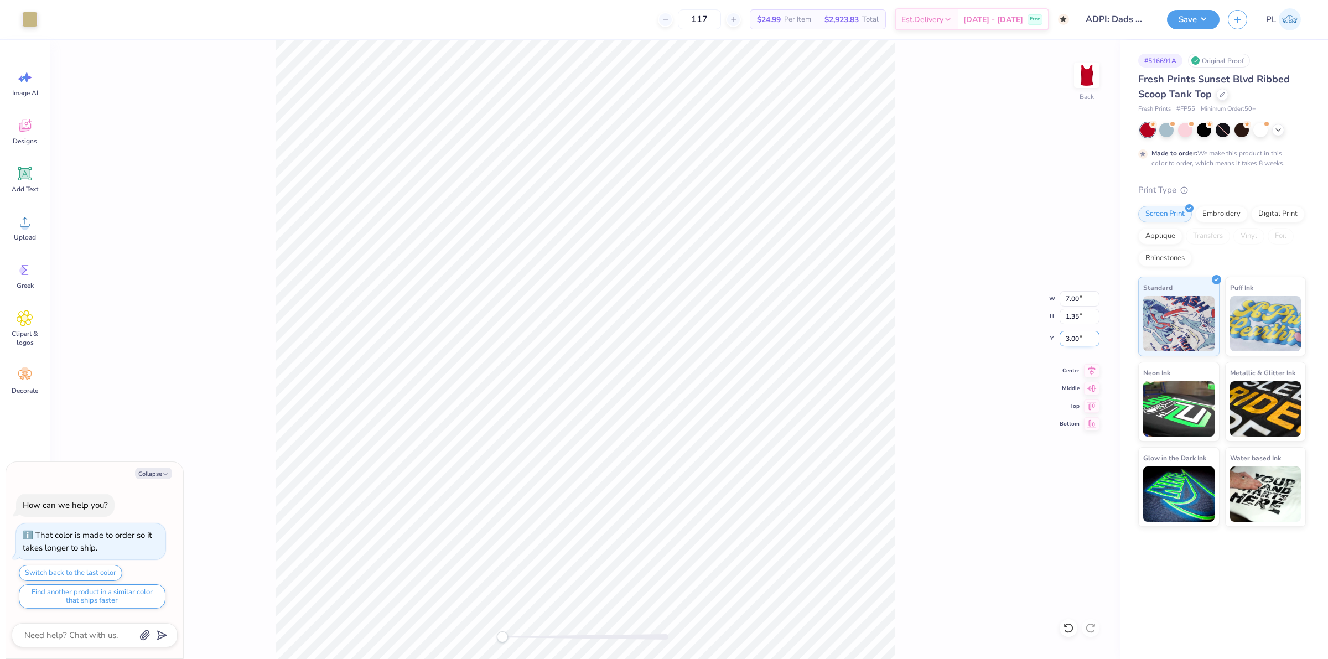
drag, startPoint x: 1063, startPoint y: 339, endPoint x: 1085, endPoint y: 334, distance: 22.8
click at [1085, 334] on input "3.00" at bounding box center [1080, 338] width 40 height 15
type input "1.5"
click at [925, 375] on div "Back W 7.00 7.00 " H 1.35 1.35 " Y 1.5 1.5 " Center Middle Top Bottom" at bounding box center [585, 349] width 1071 height 619
click at [1185, 19] on button "Save" at bounding box center [1193, 17] width 53 height 19
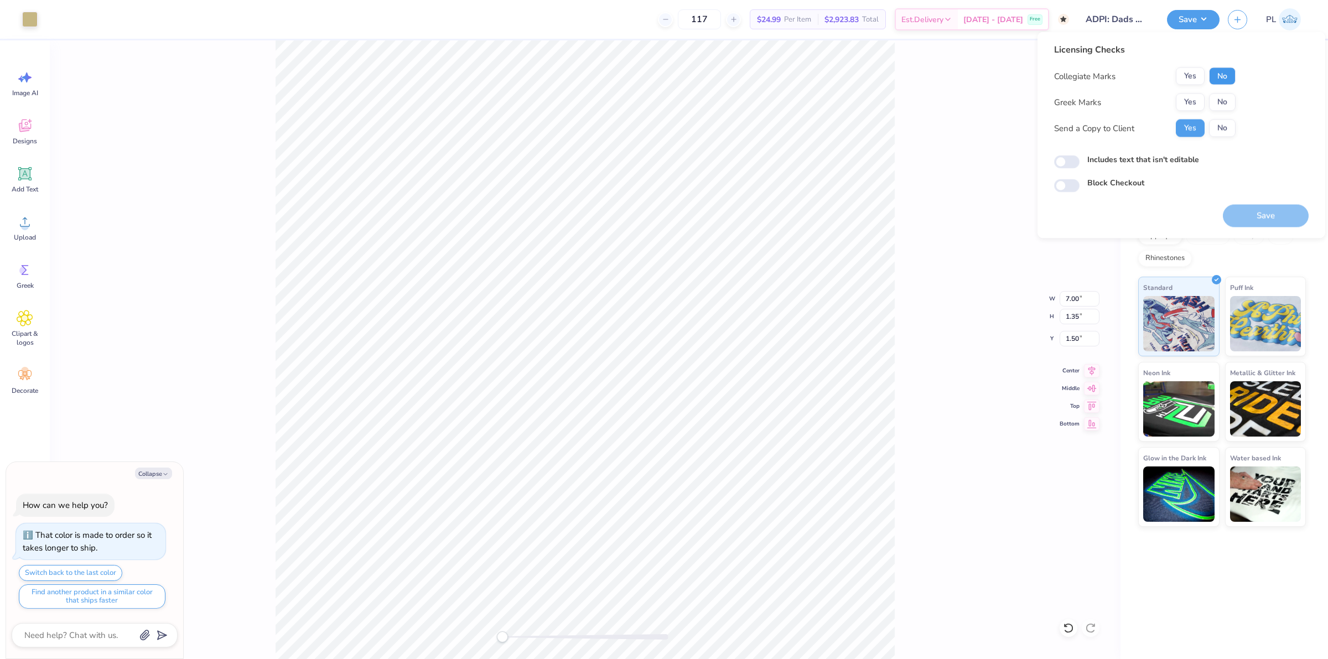
click at [1225, 76] on button "No" at bounding box center [1222, 77] width 27 height 18
click at [1181, 100] on button "Yes" at bounding box center [1190, 103] width 29 height 18
type textarea "x"
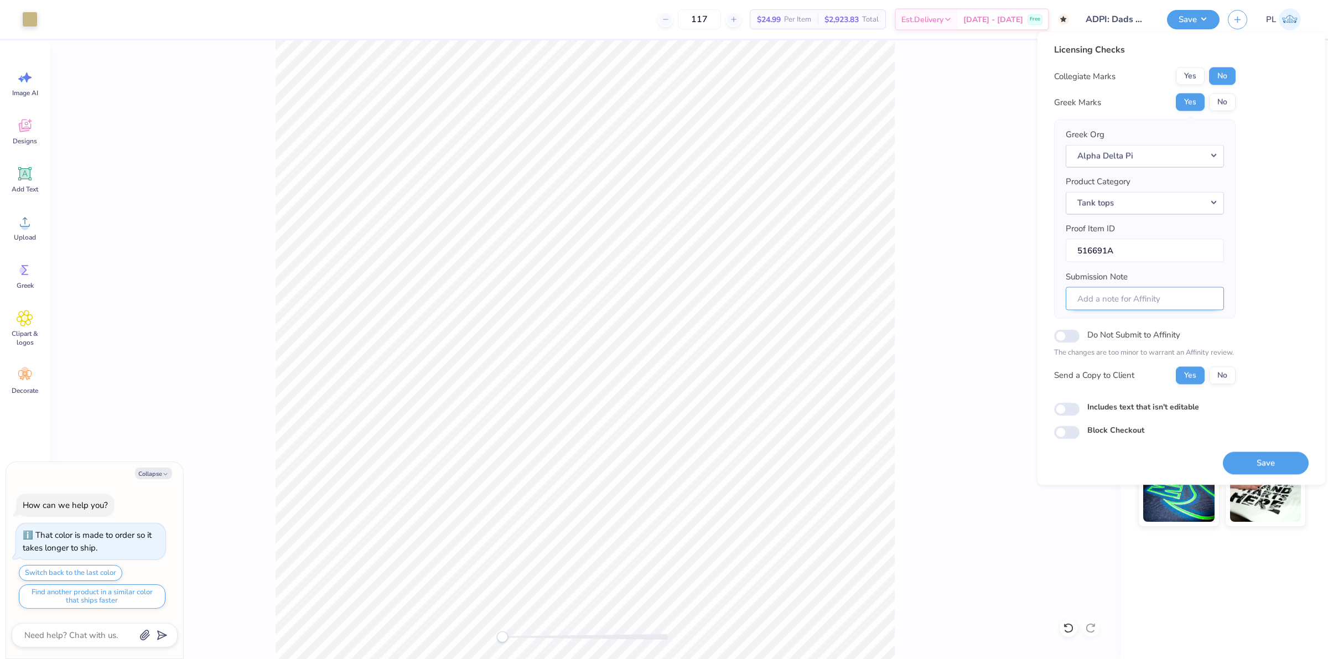
click at [1110, 299] on input "Submission Note" at bounding box center [1145, 299] width 158 height 24
type input "D"
type textarea "x"
type input "DA"
type textarea "x"
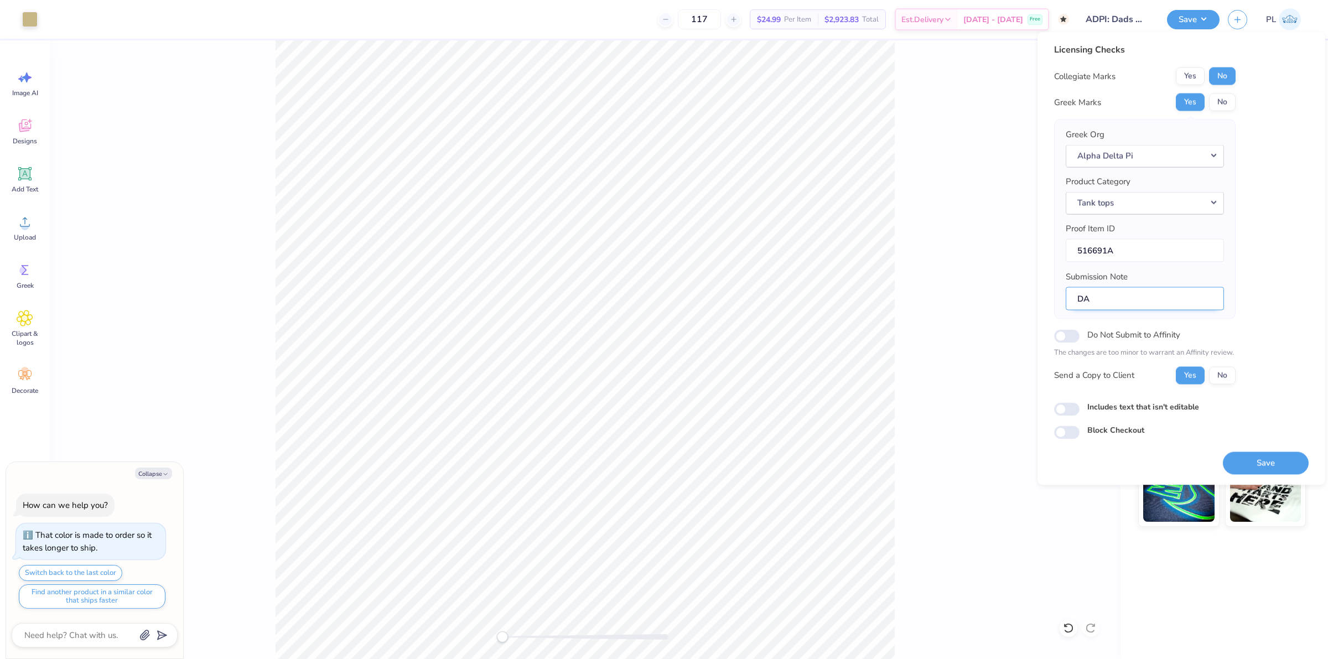
type input "DAS"
type textarea "x"
type input "DA"
type textarea "x"
type input "DAS"
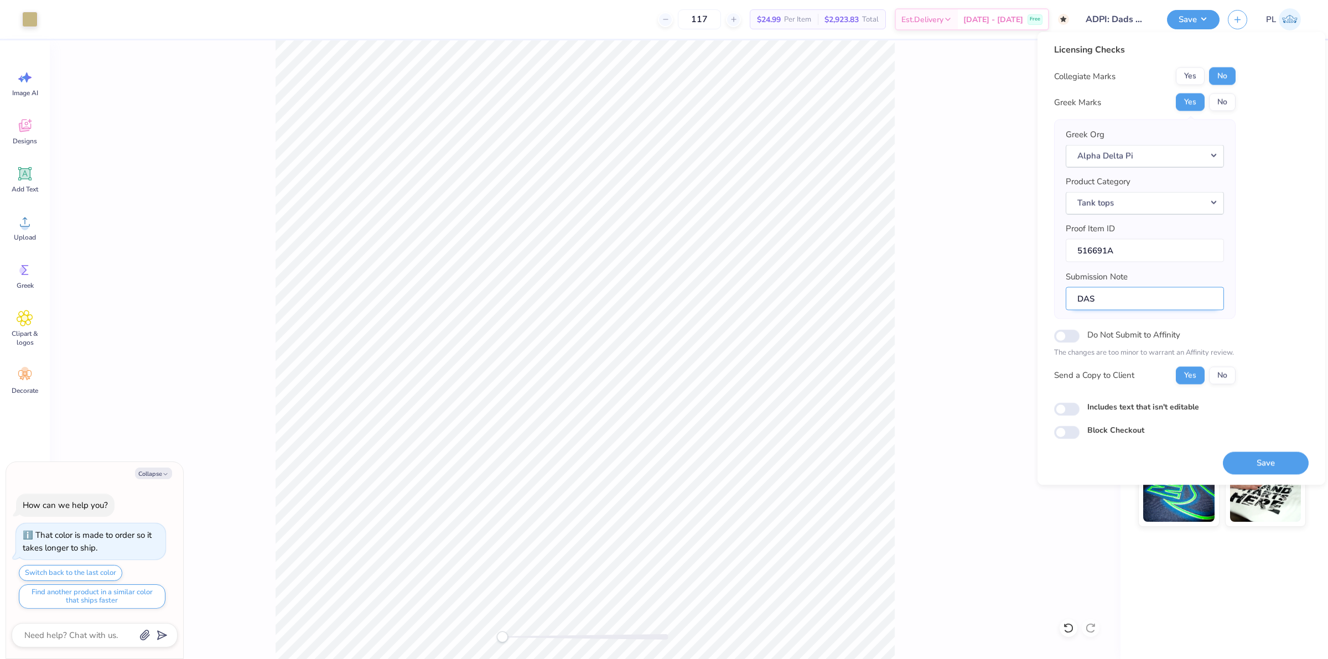
type textarea "x"
type input "DA"
type textarea "x"
type input "DADS WEEKEND, ETA RHO"
click at [1273, 474] on button "Save" at bounding box center [1266, 463] width 86 height 23
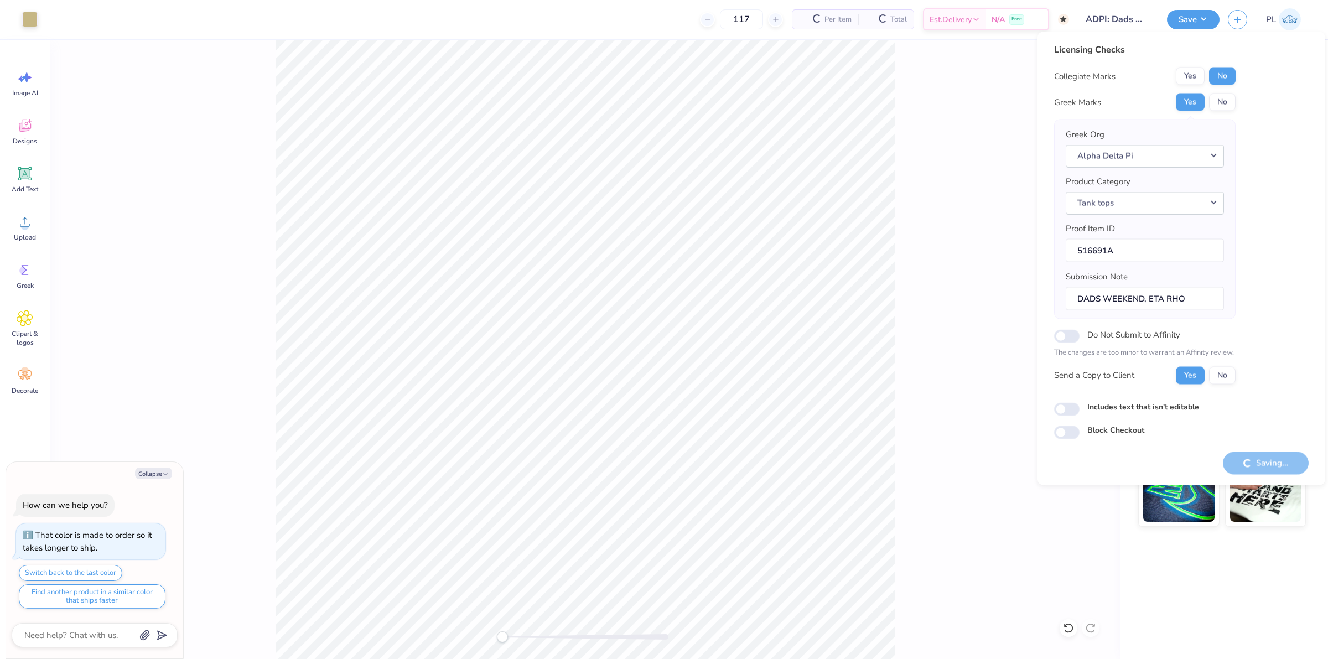
type textarea "x"
click at [1140, 410] on label "Includes text that isn't editable" at bounding box center [1144, 407] width 112 height 12
click at [1080, 410] on input "Includes text that isn't editable" at bounding box center [1066, 408] width 25 height 13
checkbox input "true"
type textarea "x"
